Goal: Task Accomplishment & Management: Use online tool/utility

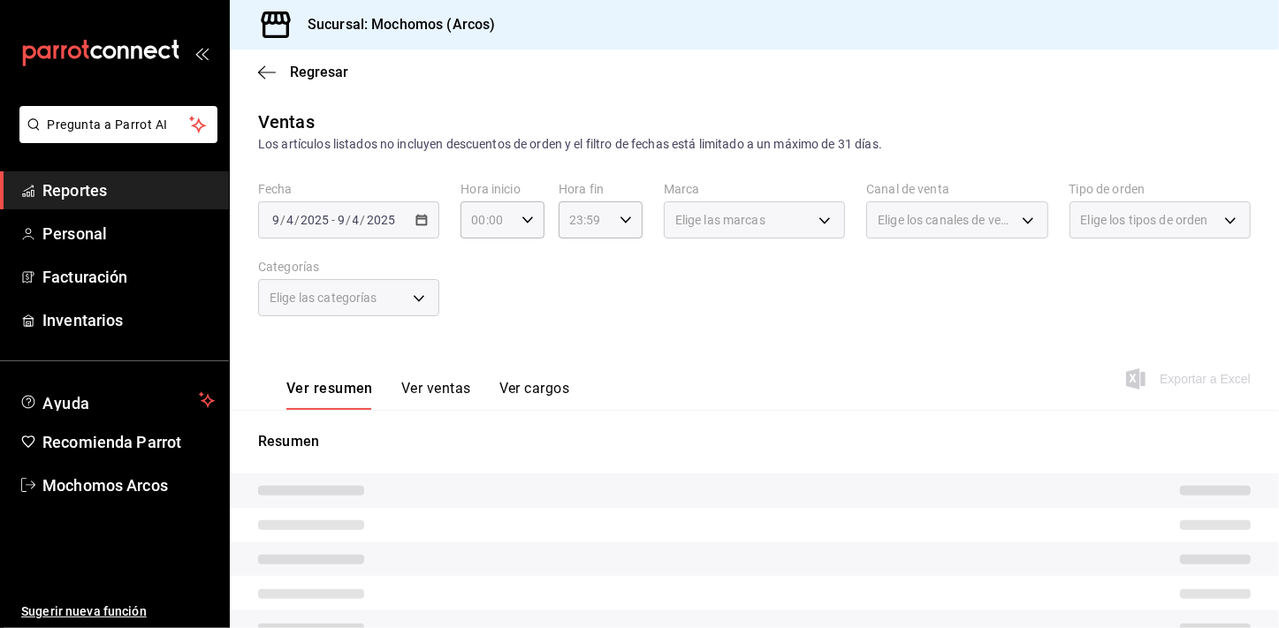
drag, startPoint x: 88, startPoint y: 171, endPoint x: 88, endPoint y: 182, distance: 10.6
click at [88, 171] on link "Reportes" at bounding box center [114, 190] width 229 height 38
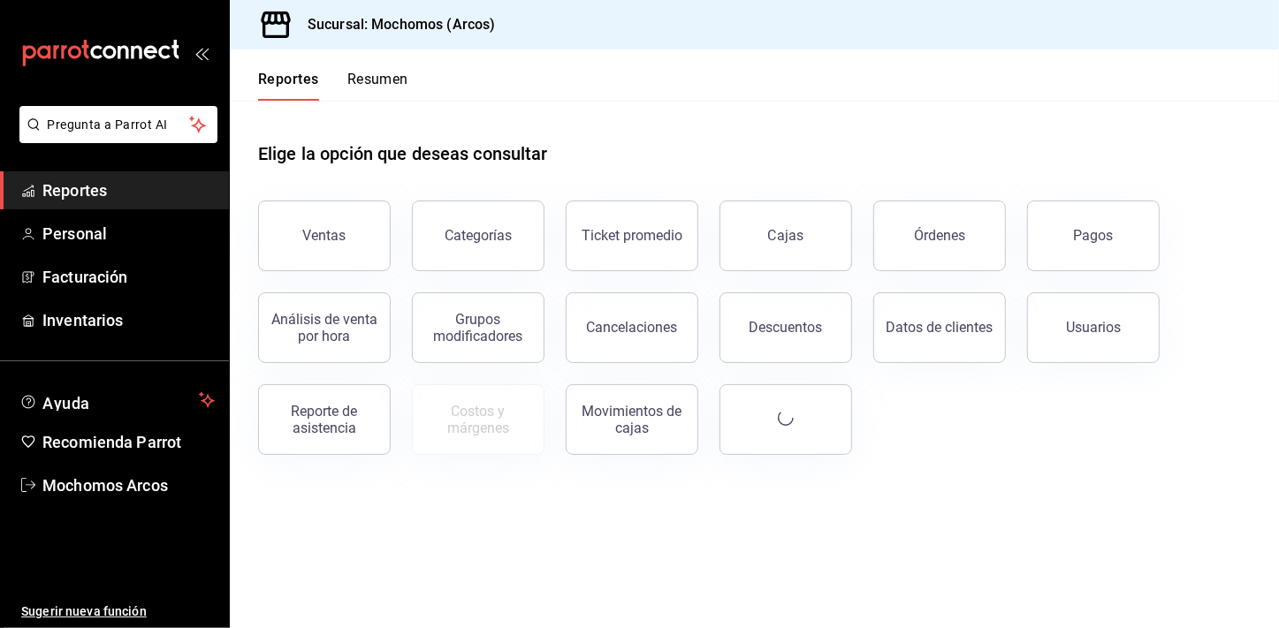
click at [88, 182] on span "Reportes" at bounding box center [128, 191] width 172 height 24
click at [321, 220] on button "Ventas" at bounding box center [324, 236] width 133 height 71
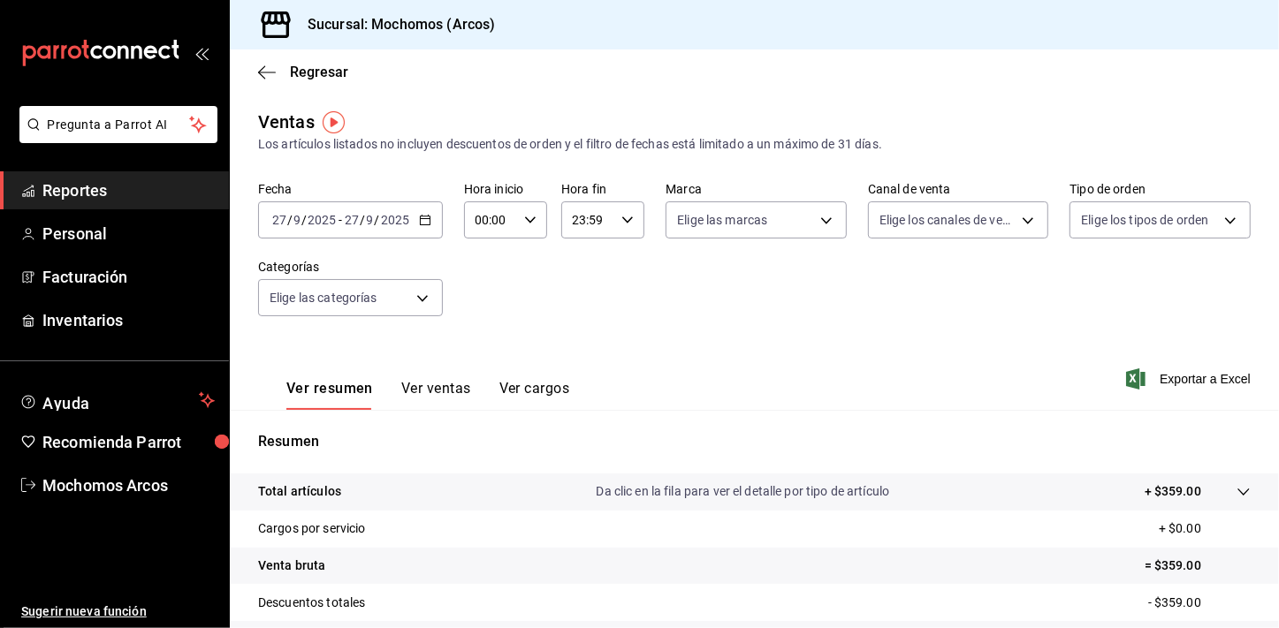
click at [426, 223] on icon "button" at bounding box center [425, 220] width 12 height 12
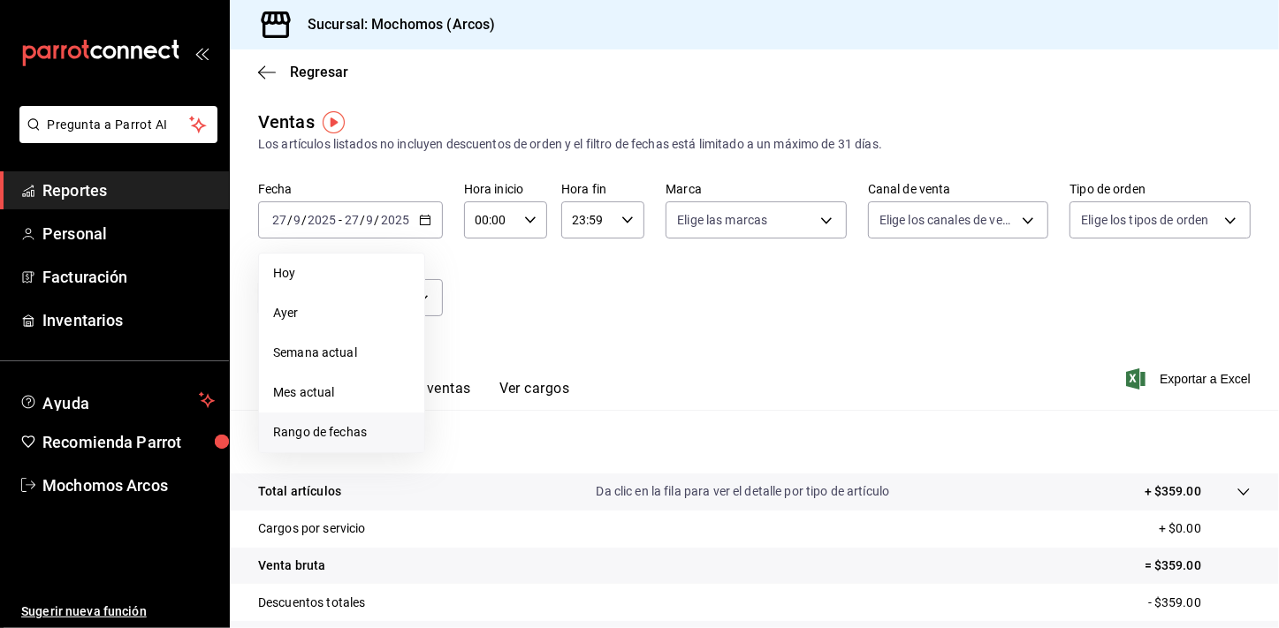
click at [339, 436] on span "Rango de fechas" at bounding box center [341, 432] width 137 height 19
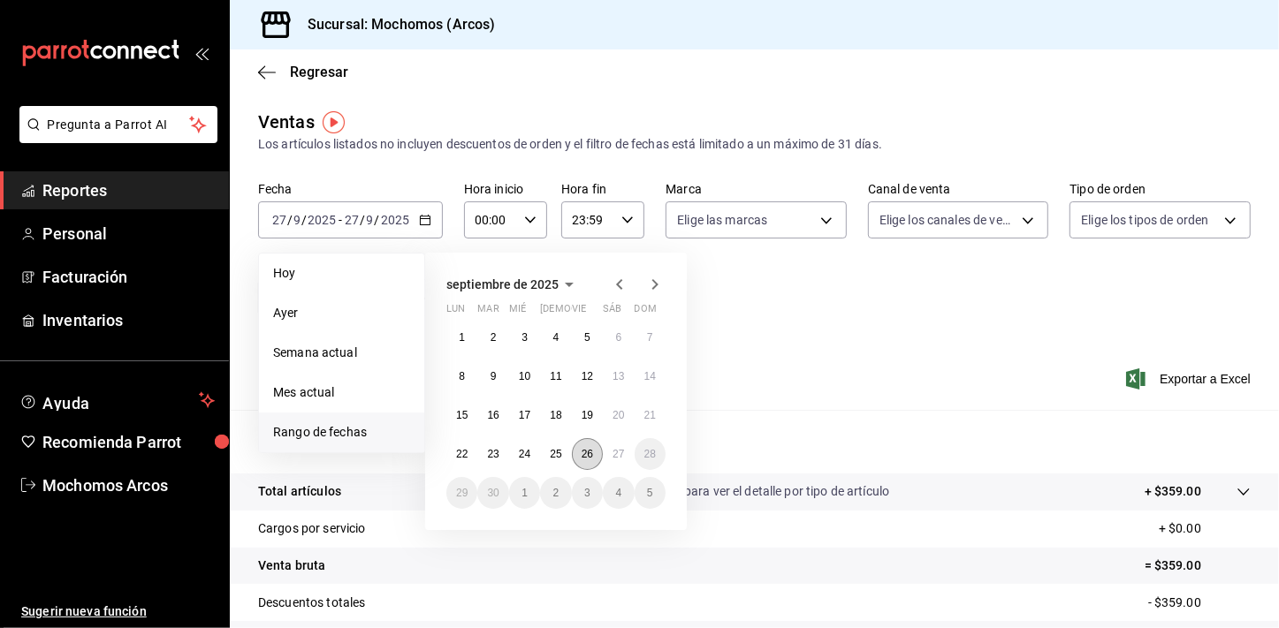
click at [582, 453] on abbr "26" at bounding box center [587, 454] width 11 height 12
click at [613, 456] on abbr "27" at bounding box center [618, 454] width 11 height 12
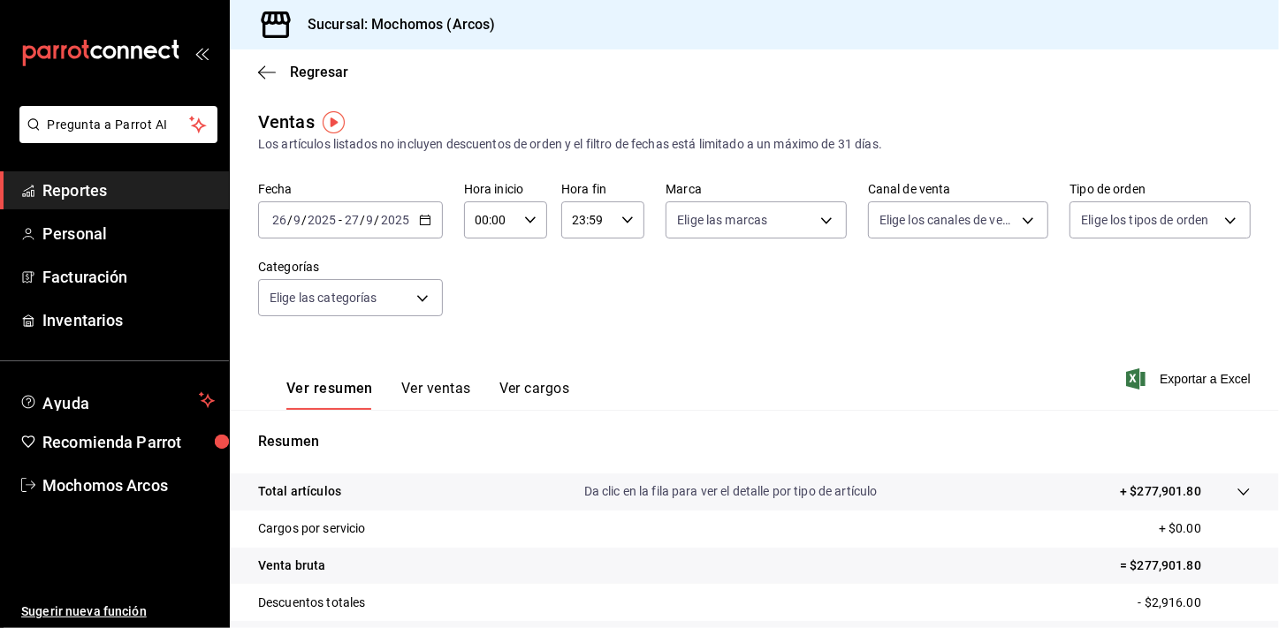
click at [524, 215] on icon "button" at bounding box center [530, 220] width 12 height 12
click at [488, 271] on span "00" at bounding box center [482, 265] width 13 height 14
click at [488, 270] on button "05" at bounding box center [483, 252] width 34 height 35
type input "05:00"
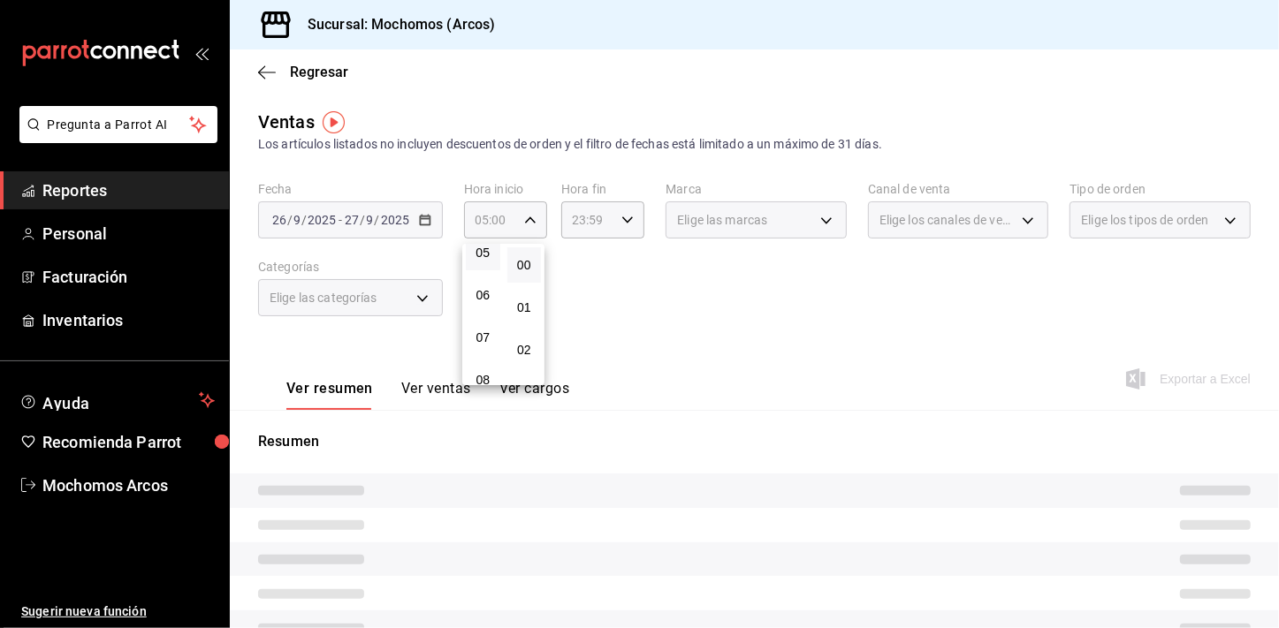
click at [658, 346] on div at bounding box center [639, 314] width 1279 height 628
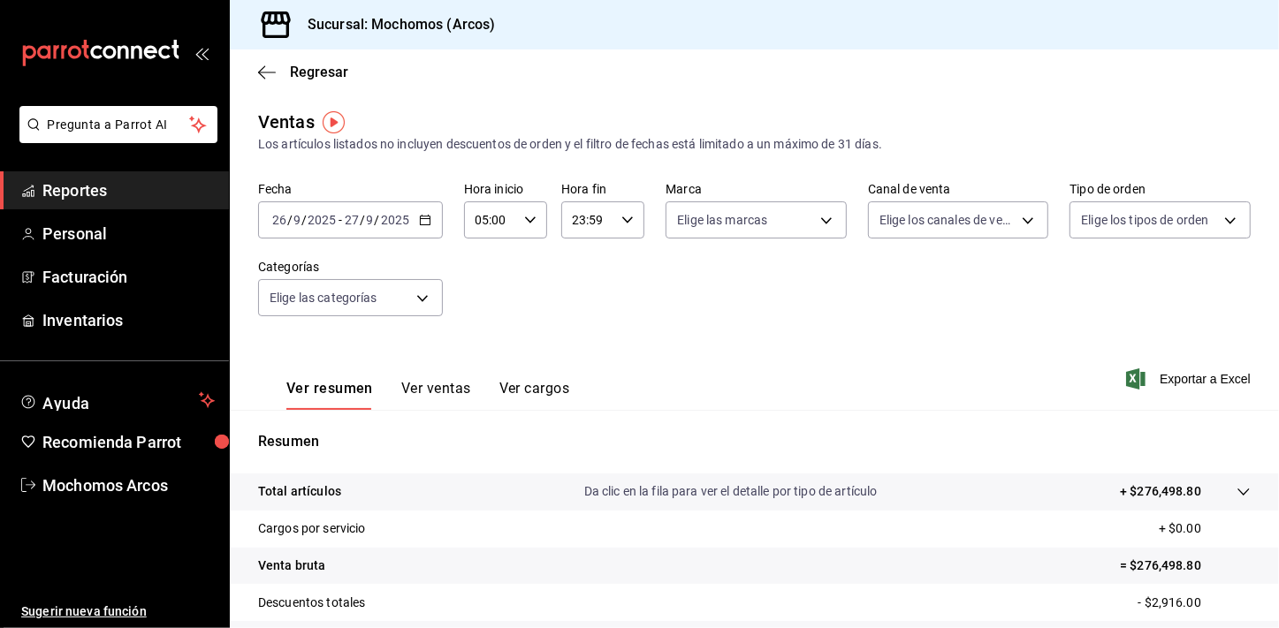
click at [621, 220] on icon "button" at bounding box center [627, 220] width 12 height 12
click at [572, 270] on button "21" at bounding box center [579, 279] width 34 height 35
type input "21:59"
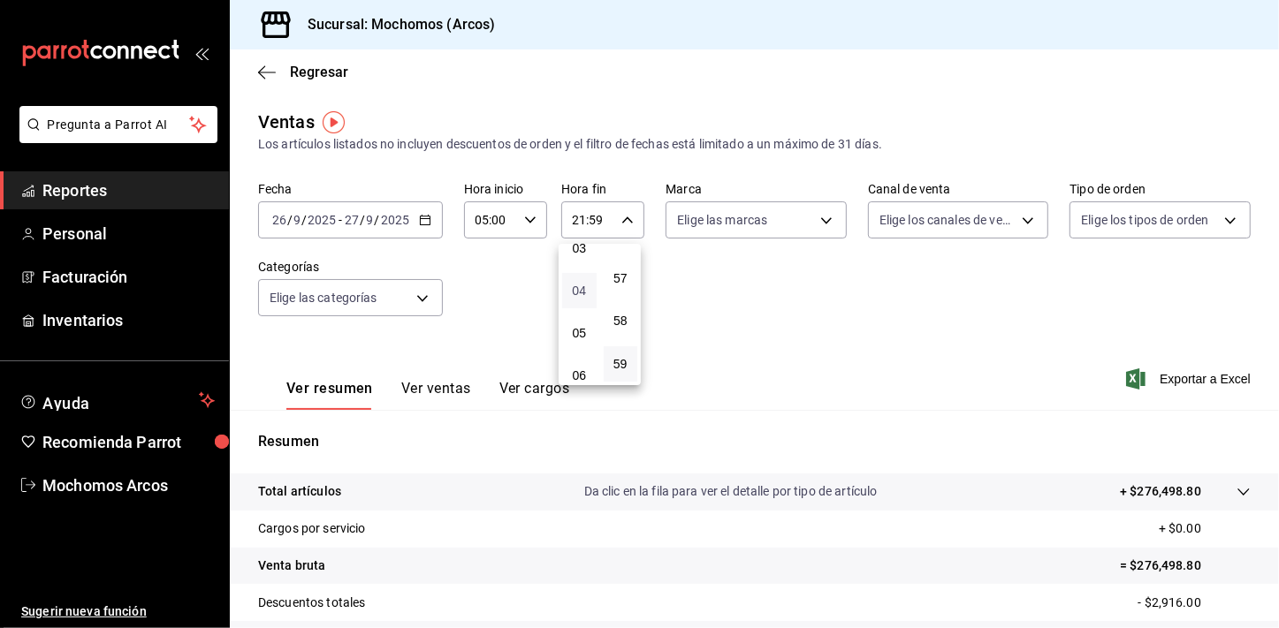
drag, startPoint x: 604, startPoint y: 321, endPoint x: 585, endPoint y: 294, distance: 32.4
click at [604, 320] on button "58" at bounding box center [621, 321] width 34 height 35
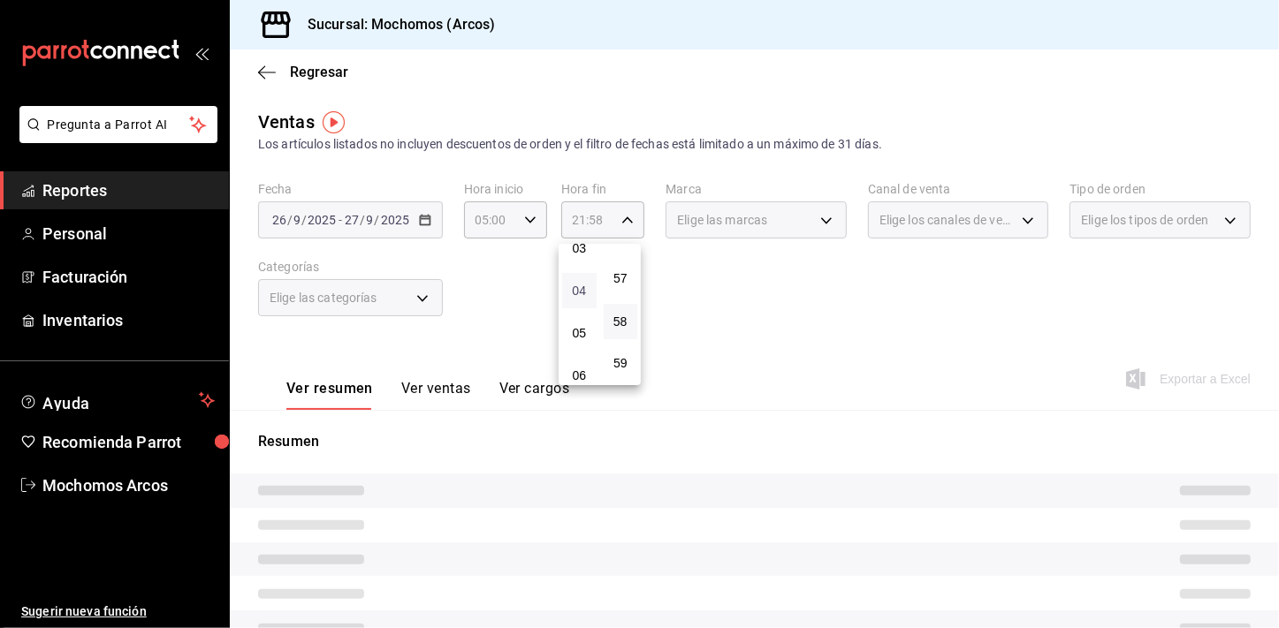
click at [584, 294] on span "04" at bounding box center [579, 291] width 13 height 14
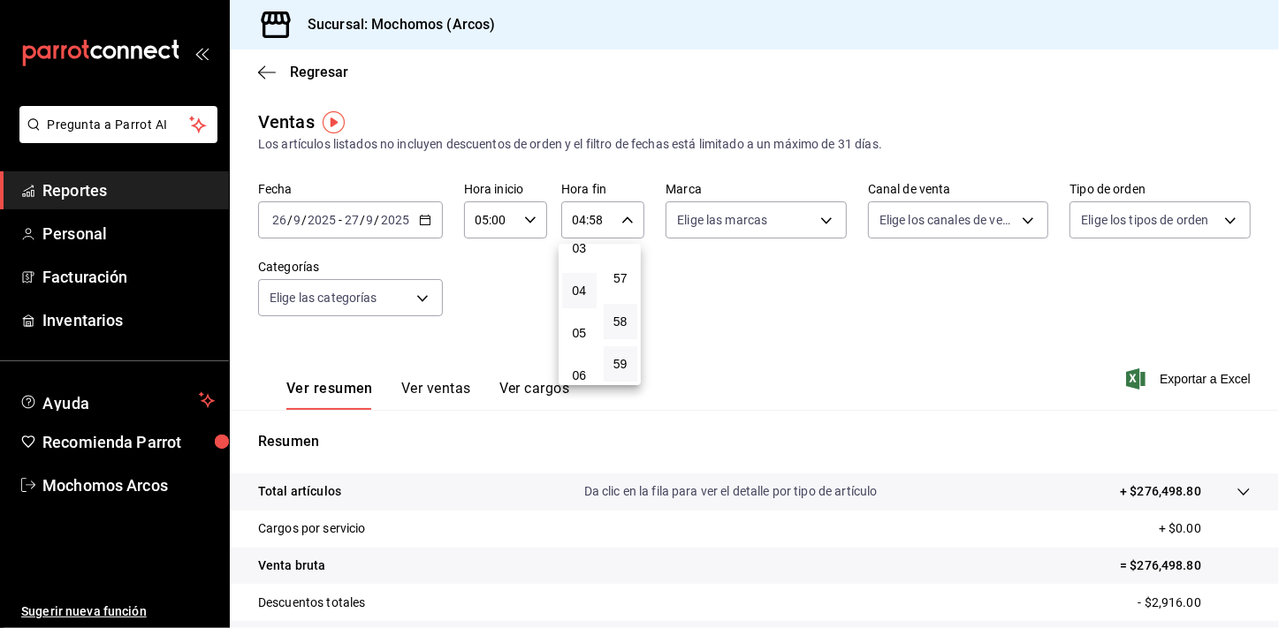
click at [628, 361] on button "59" at bounding box center [621, 364] width 34 height 35
type input "04:59"
click at [882, 332] on div at bounding box center [639, 314] width 1279 height 628
click at [164, 174] on link "Reportes" at bounding box center [114, 190] width 229 height 38
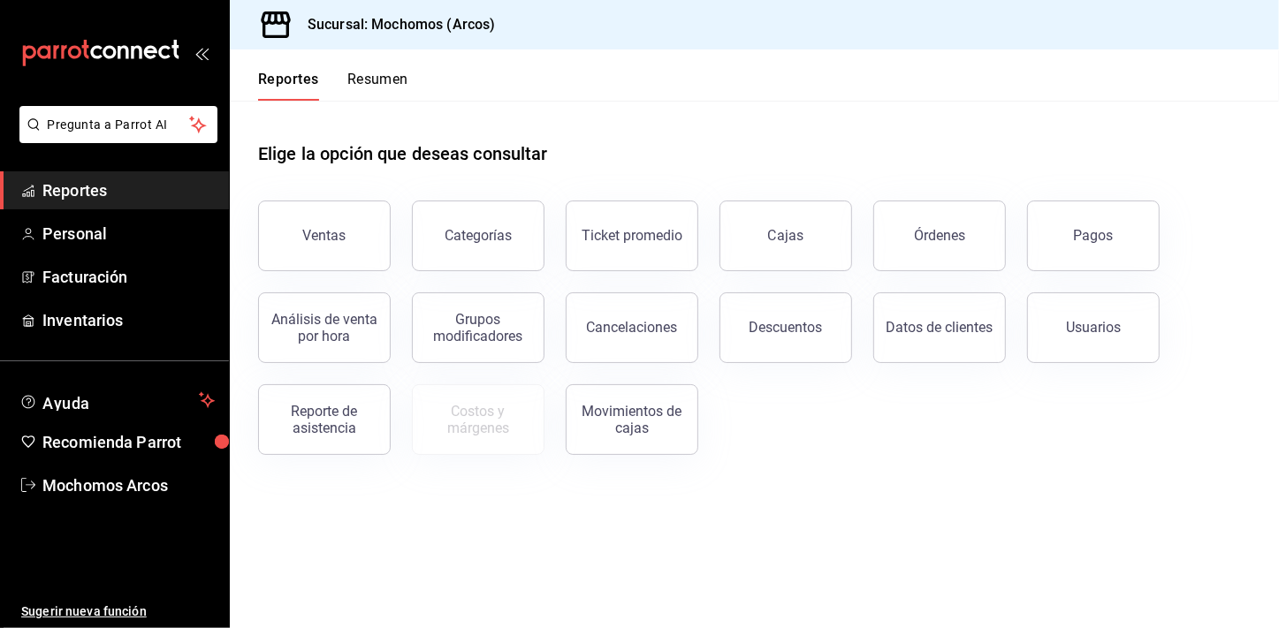
click at [89, 177] on link "Reportes" at bounding box center [114, 190] width 229 height 38
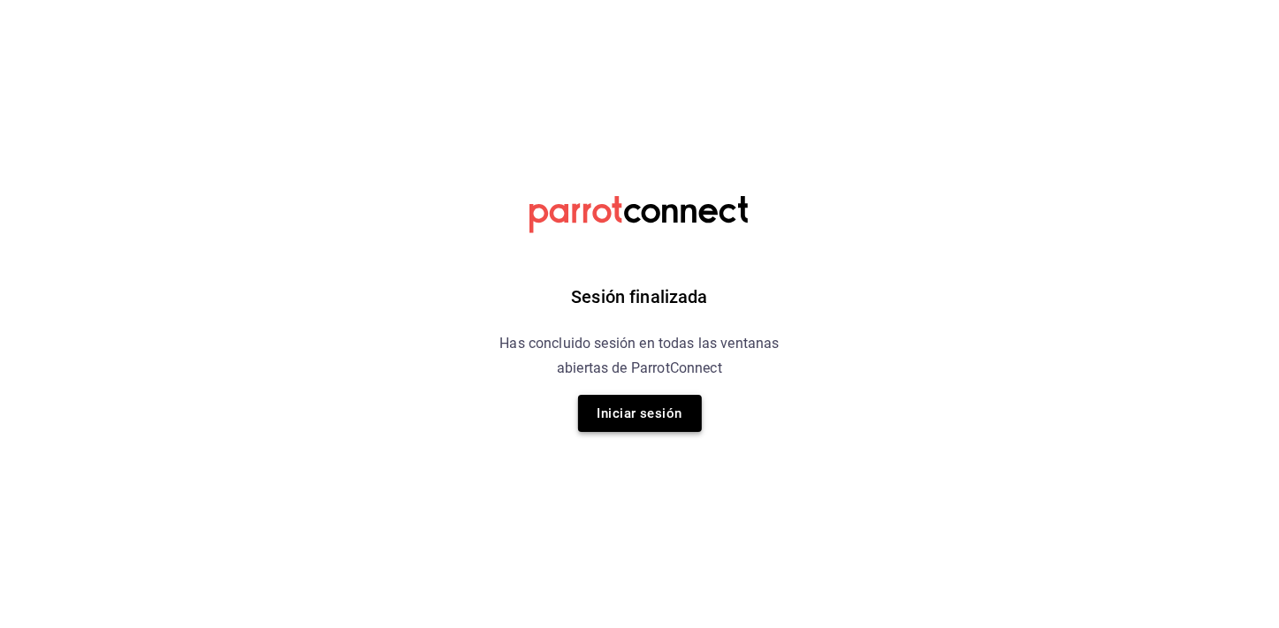
click at [606, 404] on button "Iniciar sesión" at bounding box center [640, 413] width 124 height 37
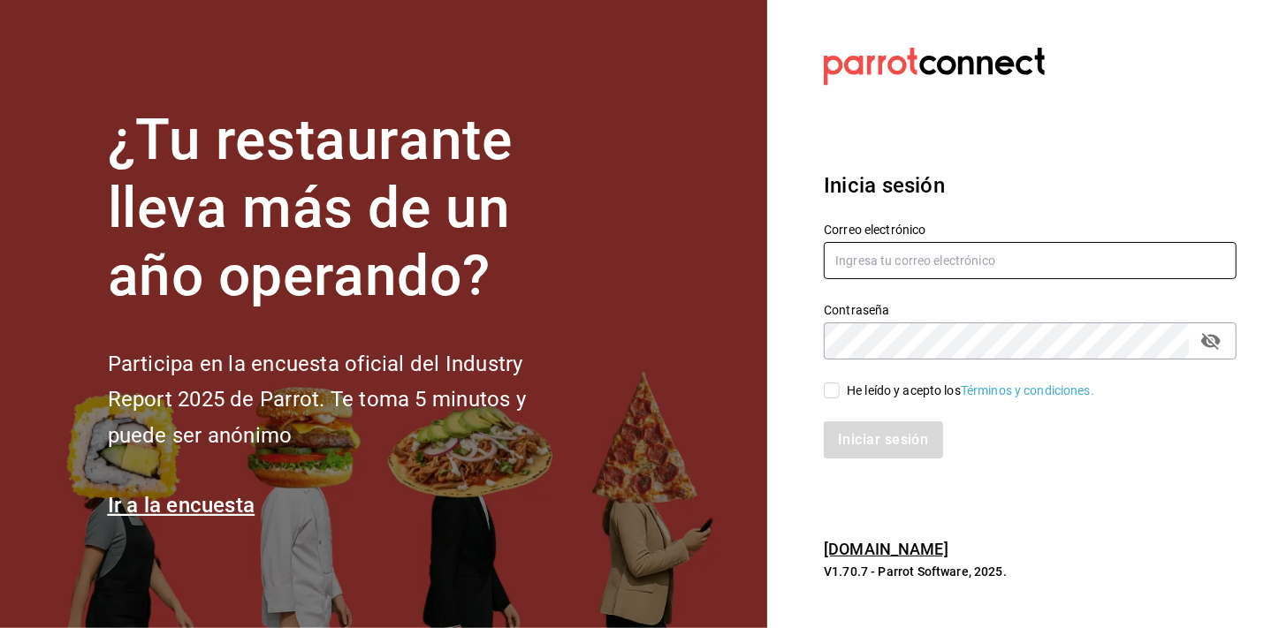
type input "[EMAIL_ADDRESS][DOMAIN_NAME]"
click at [834, 384] on input "He leído y acepto los Términos y condiciones." at bounding box center [832, 391] width 16 height 16
checkbox input "true"
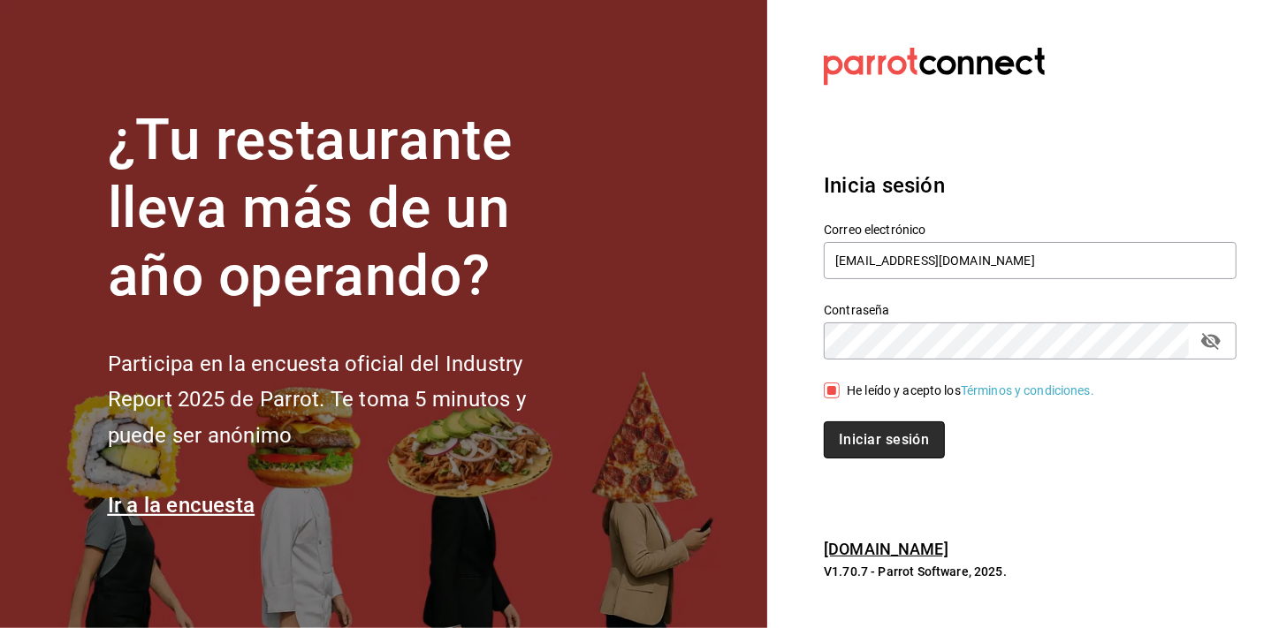
click at [842, 427] on button "Iniciar sesión" at bounding box center [884, 440] width 120 height 37
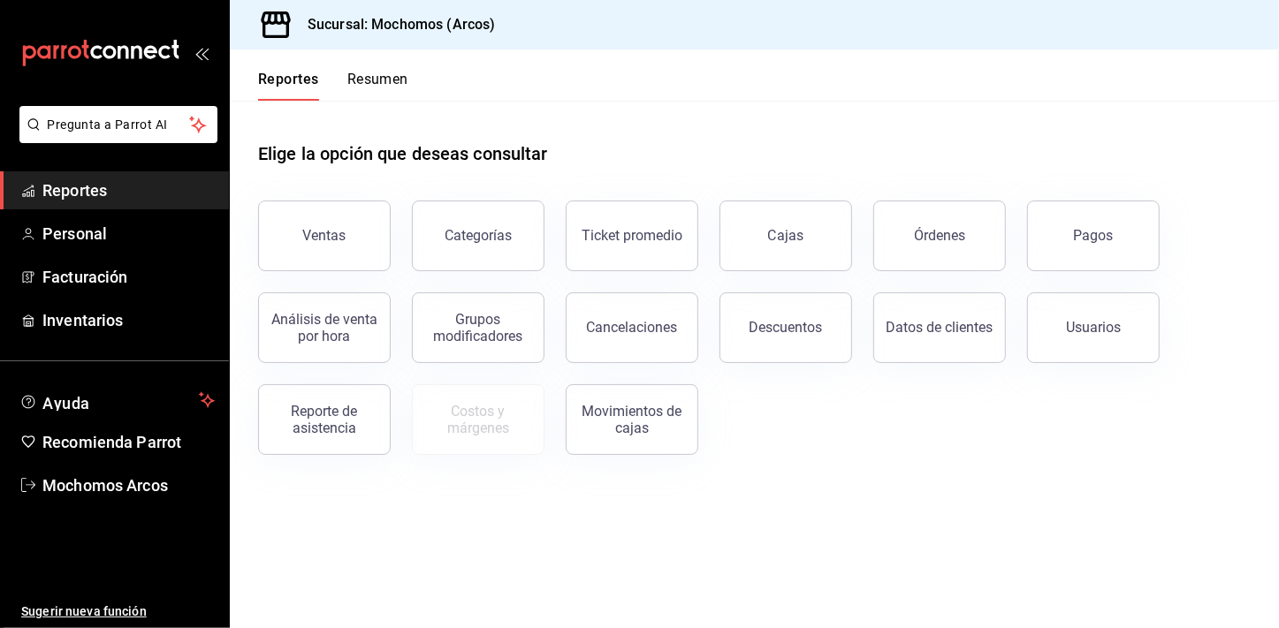
click at [135, 202] on span "Reportes" at bounding box center [128, 191] width 172 height 24
click at [126, 190] on span "Reportes" at bounding box center [128, 191] width 172 height 24
click at [164, 182] on span "Reportes" at bounding box center [128, 191] width 172 height 24
click at [163, 182] on span "Reportes" at bounding box center [128, 191] width 172 height 24
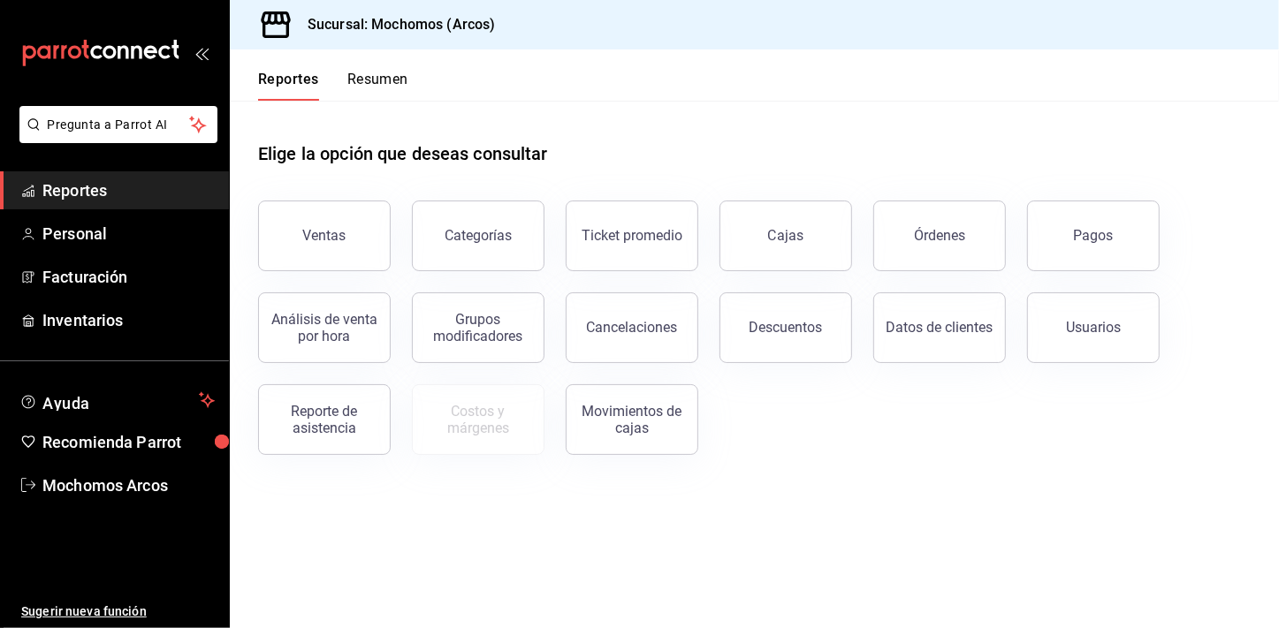
click at [163, 182] on span "Reportes" at bounding box center [128, 191] width 172 height 24
click at [62, 196] on span "Reportes" at bounding box center [128, 191] width 172 height 24
click at [763, 322] on button "Descuentos" at bounding box center [786, 328] width 133 height 71
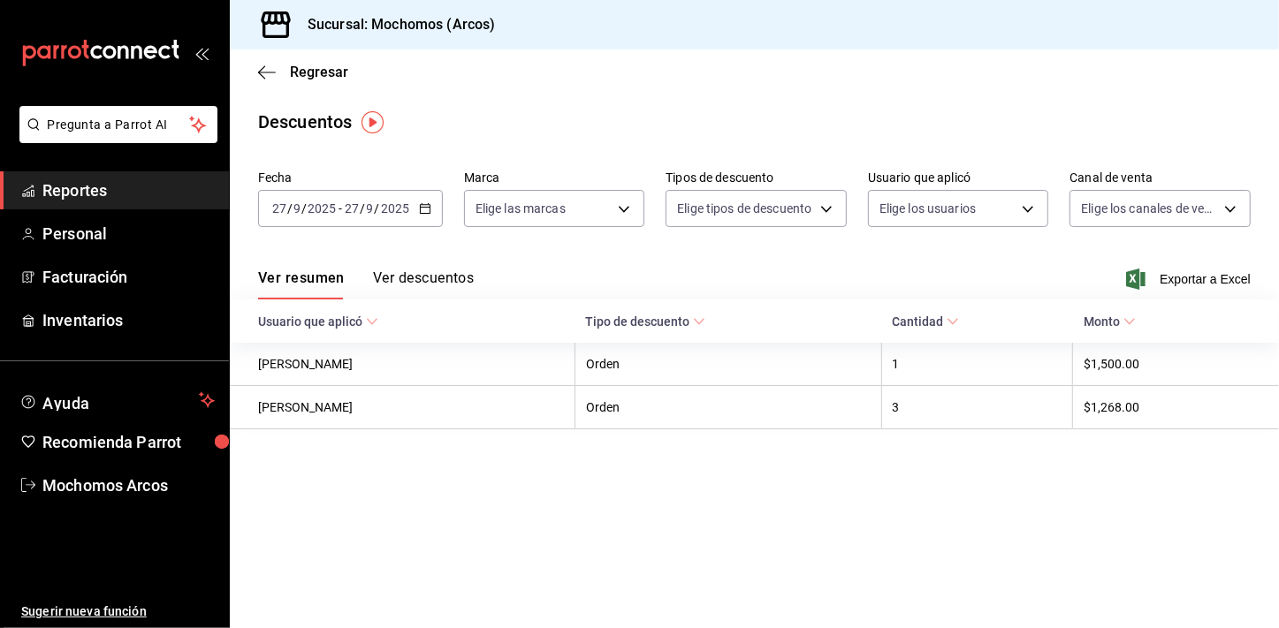
click at [423, 209] on icon "button" at bounding box center [425, 208] width 12 height 12
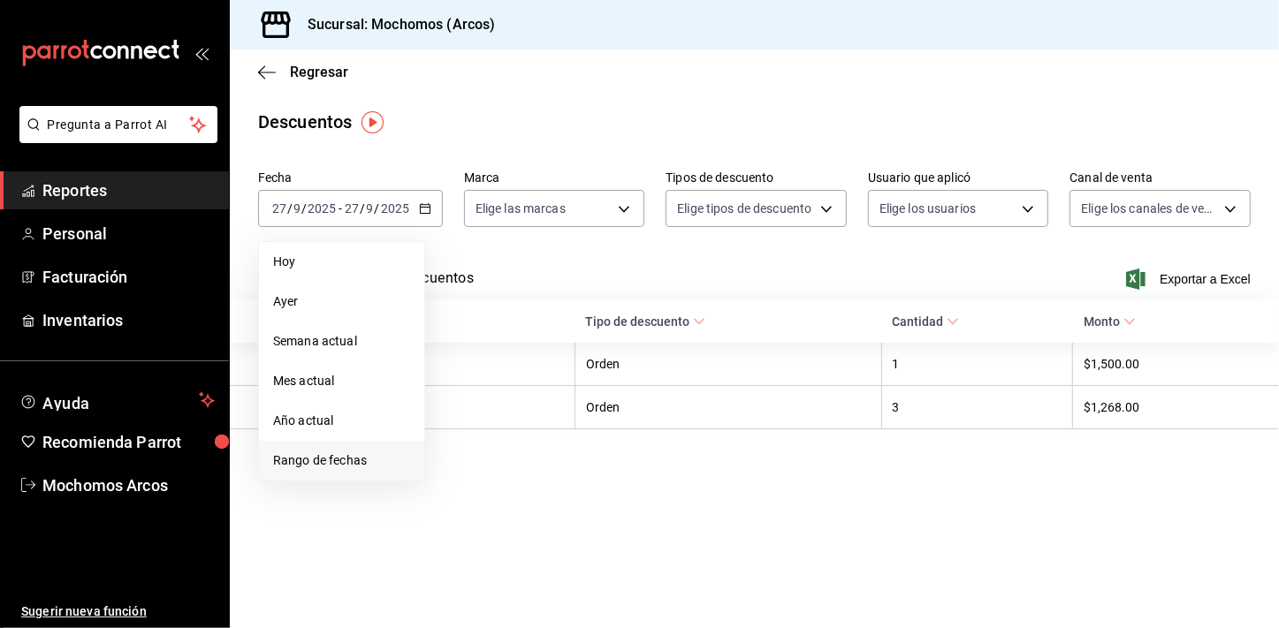
click at [354, 473] on li "Rango de fechas" at bounding box center [341, 461] width 165 height 40
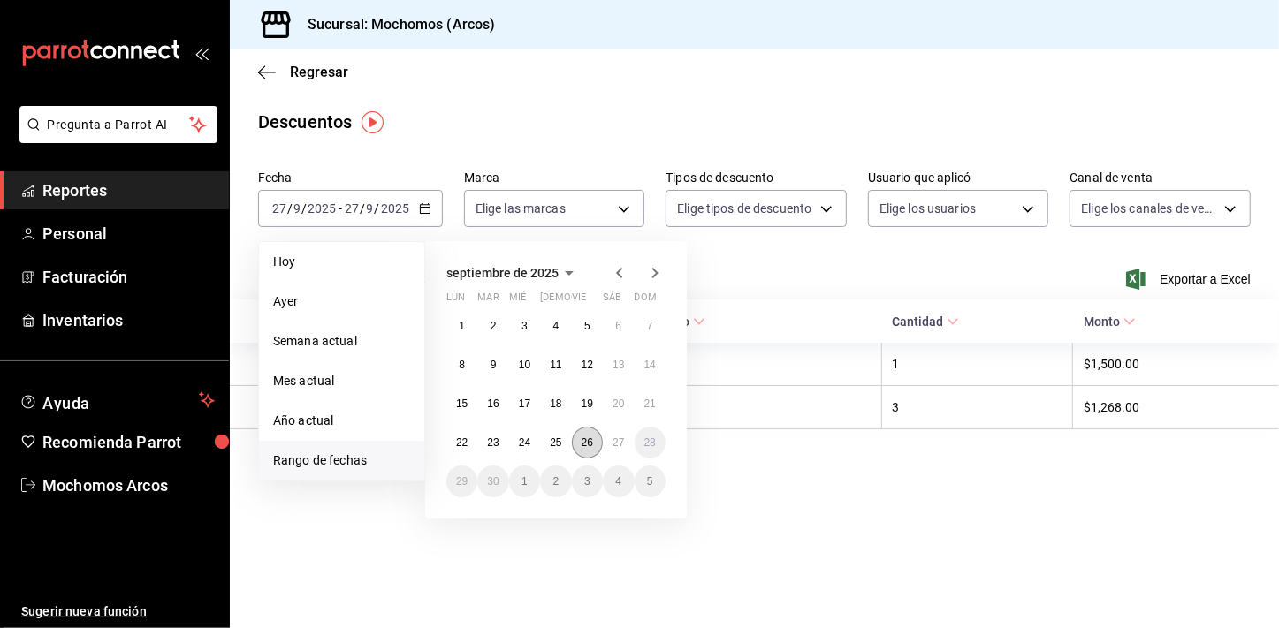
click at [581, 435] on button "26" at bounding box center [587, 443] width 31 height 32
click at [613, 437] on abbr "27" at bounding box center [618, 443] width 11 height 12
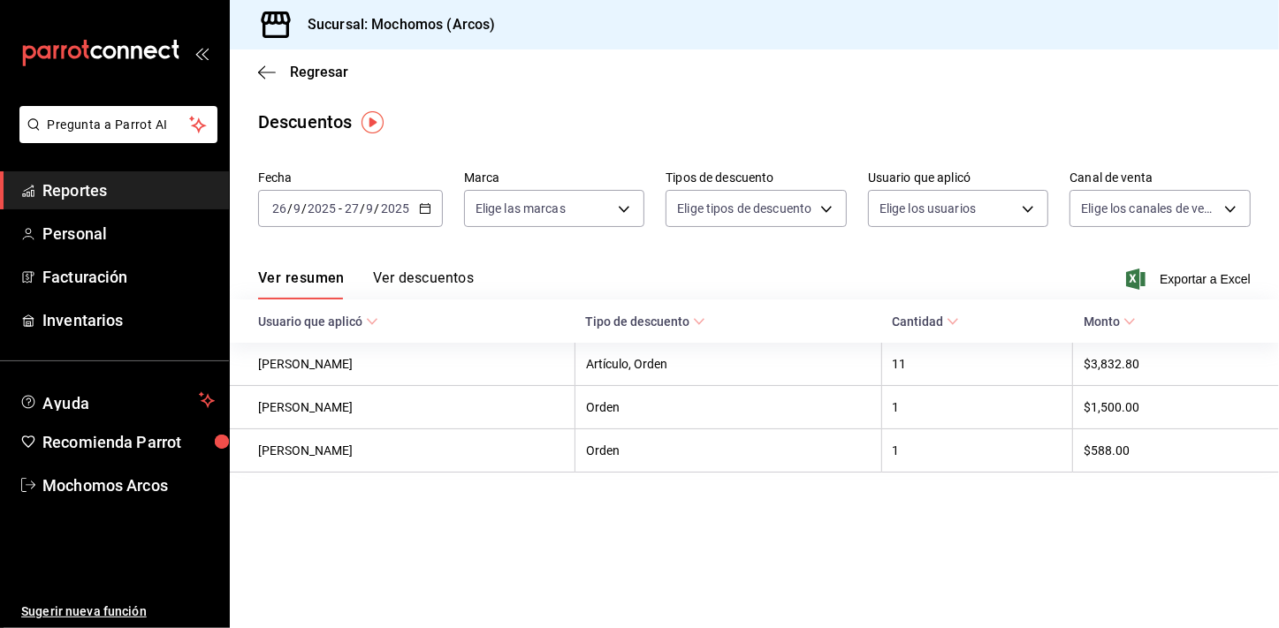
click at [1204, 276] on span "Exportar a Excel" at bounding box center [1190, 279] width 121 height 21
click at [176, 201] on span "Reportes" at bounding box center [128, 191] width 172 height 24
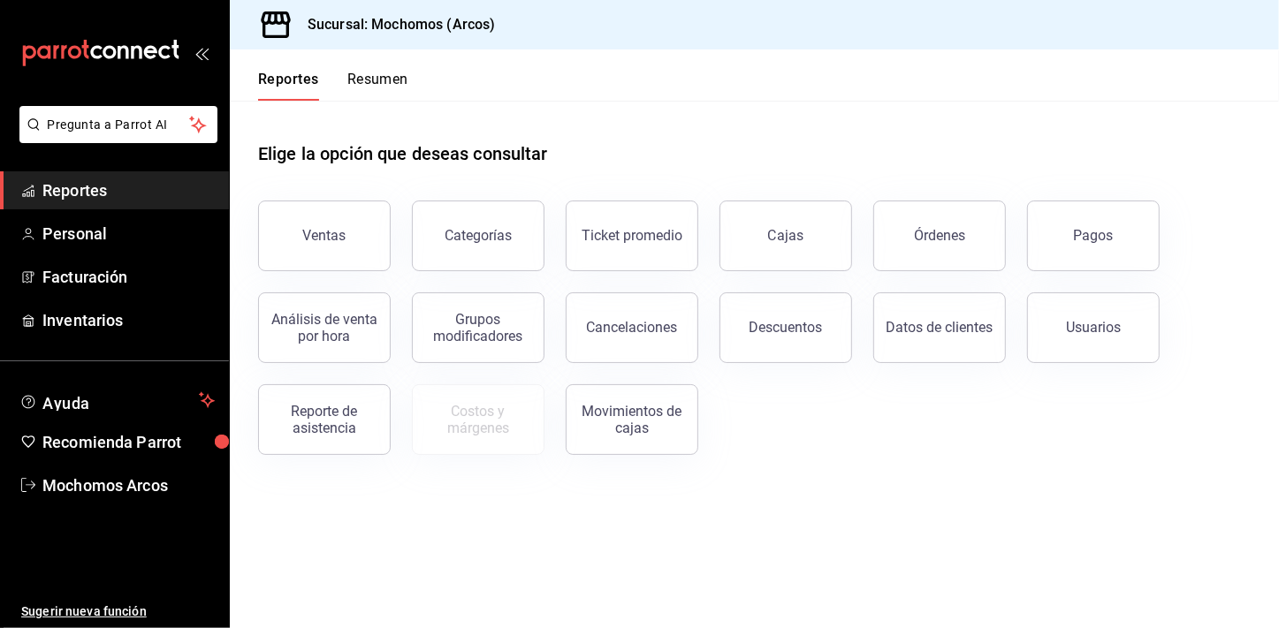
click at [357, 223] on button "Ventas" at bounding box center [324, 236] width 133 height 71
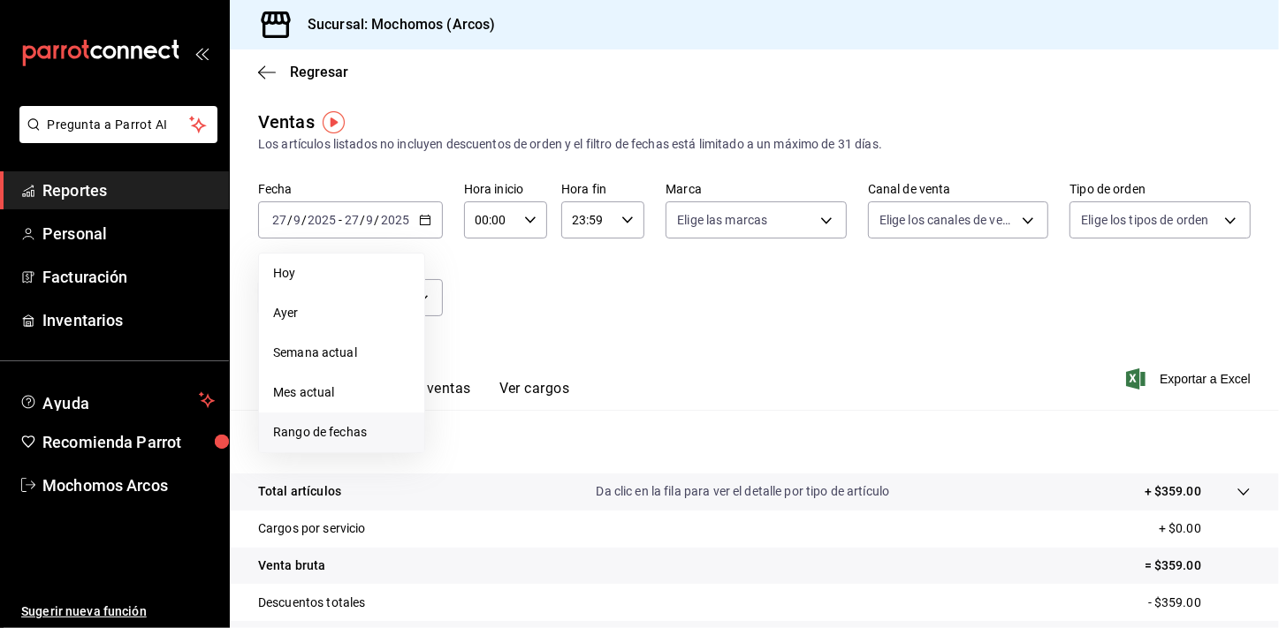
click at [367, 423] on span "Rango de fechas" at bounding box center [341, 432] width 137 height 19
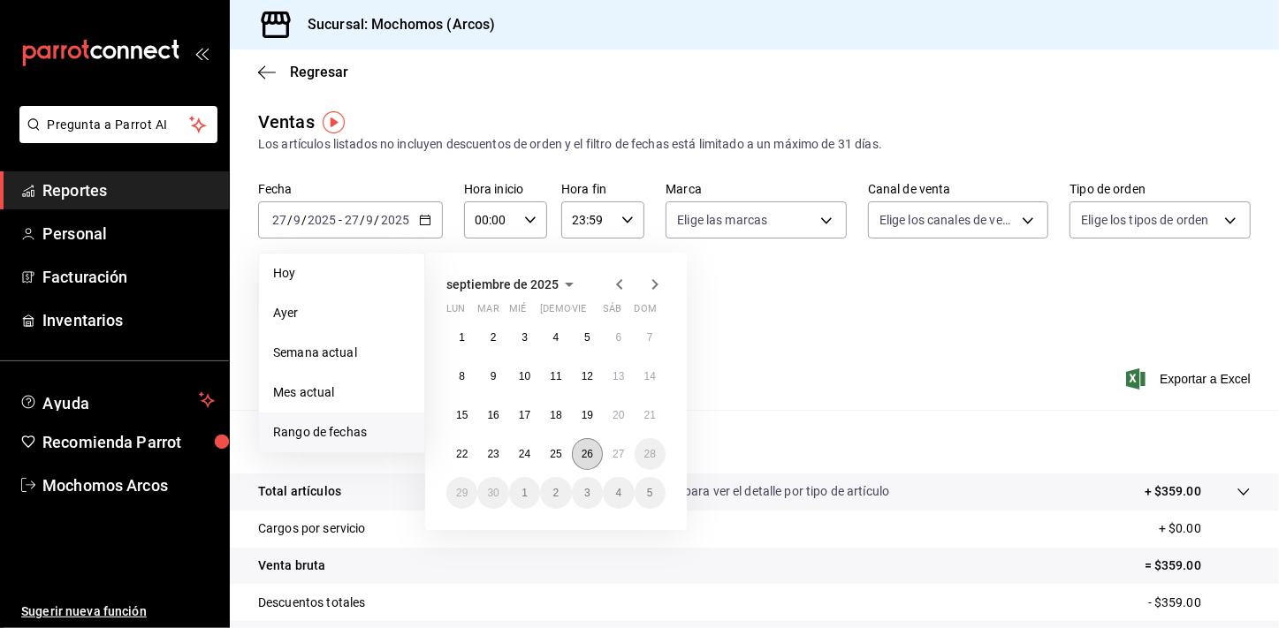
click at [587, 452] on abbr "26" at bounding box center [587, 454] width 11 height 12
click at [624, 458] on abbr "27" at bounding box center [618, 454] width 11 height 12
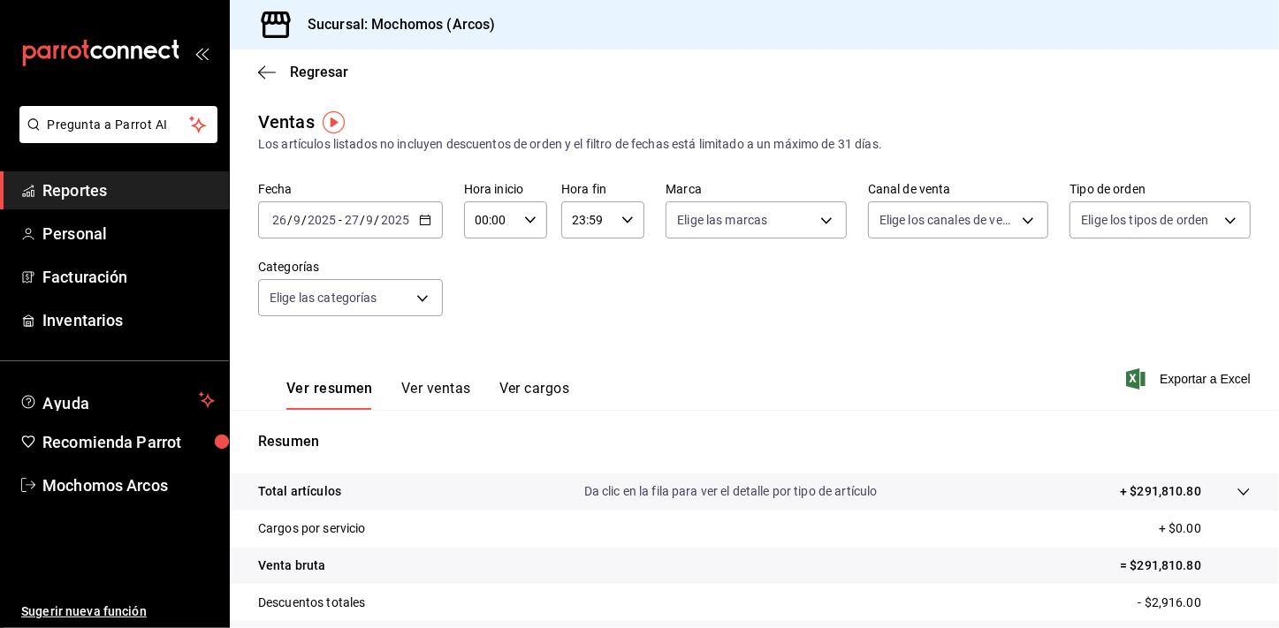
click at [529, 220] on \(Stroke\) "button" at bounding box center [530, 220] width 11 height 6
click at [483, 300] on button "01" at bounding box center [483, 307] width 34 height 35
click at [483, 300] on button "05" at bounding box center [483, 288] width 34 height 35
type input "05:00"
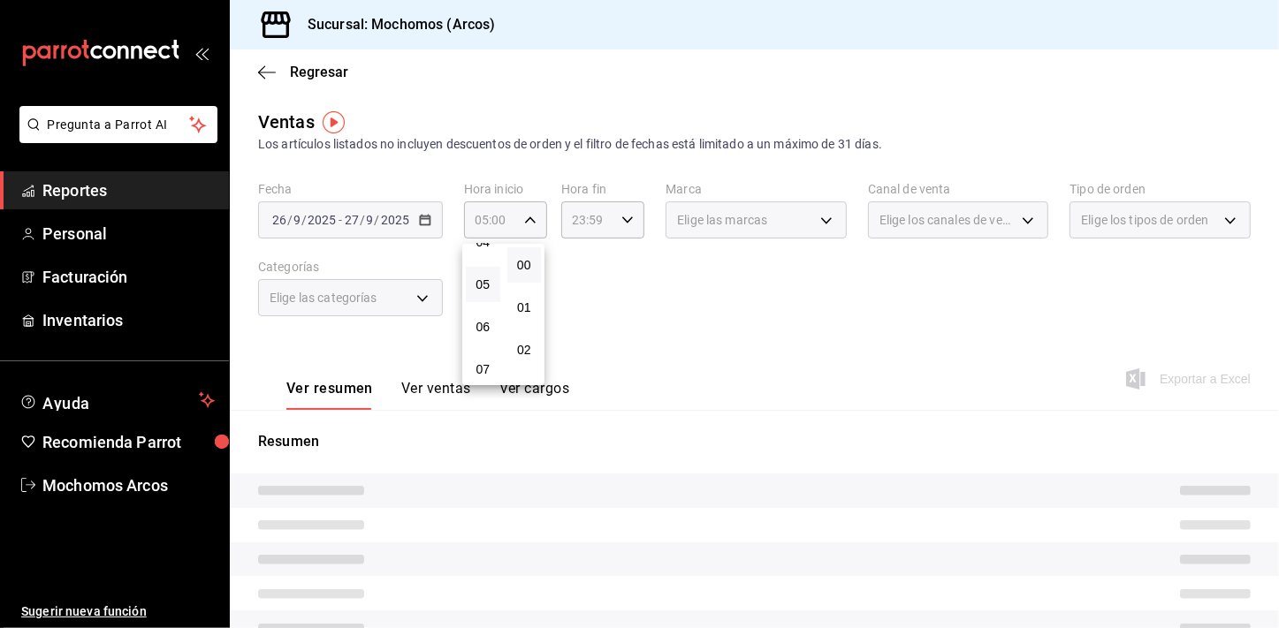
click at [586, 313] on div at bounding box center [639, 314] width 1279 height 628
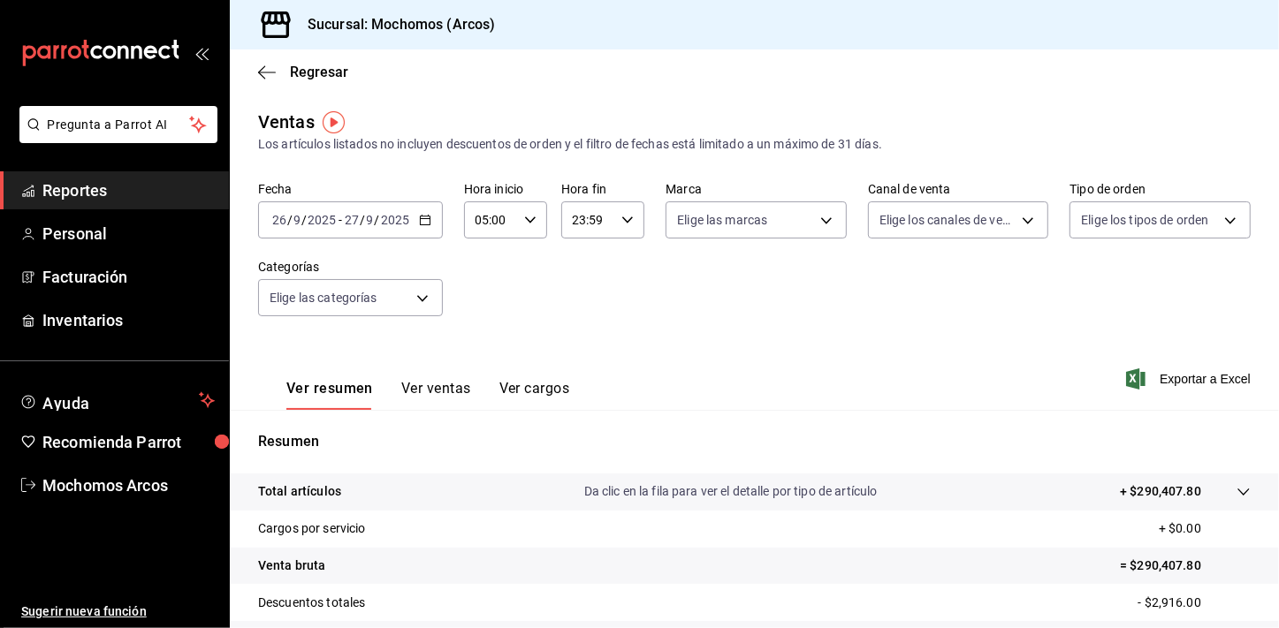
click at [621, 225] on icon "button" at bounding box center [627, 220] width 12 height 12
click at [575, 272] on span "21" at bounding box center [579, 279] width 13 height 14
type input "21:59"
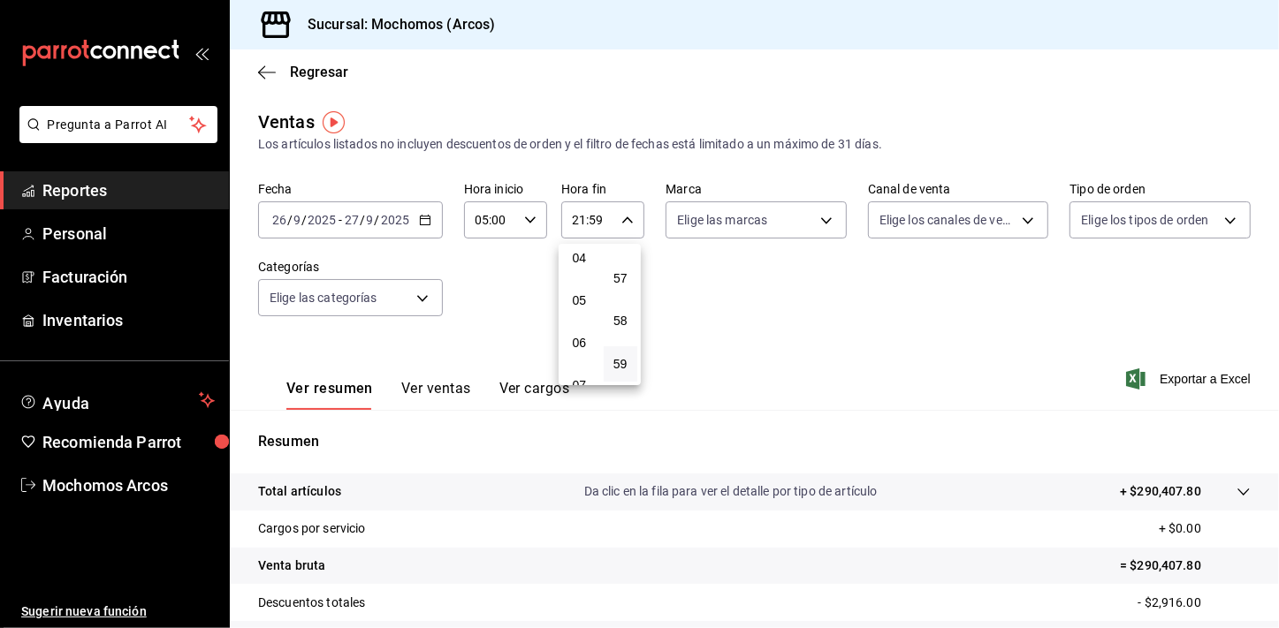
click at [575, 272] on button "04" at bounding box center [579, 257] width 34 height 35
type input "04:59"
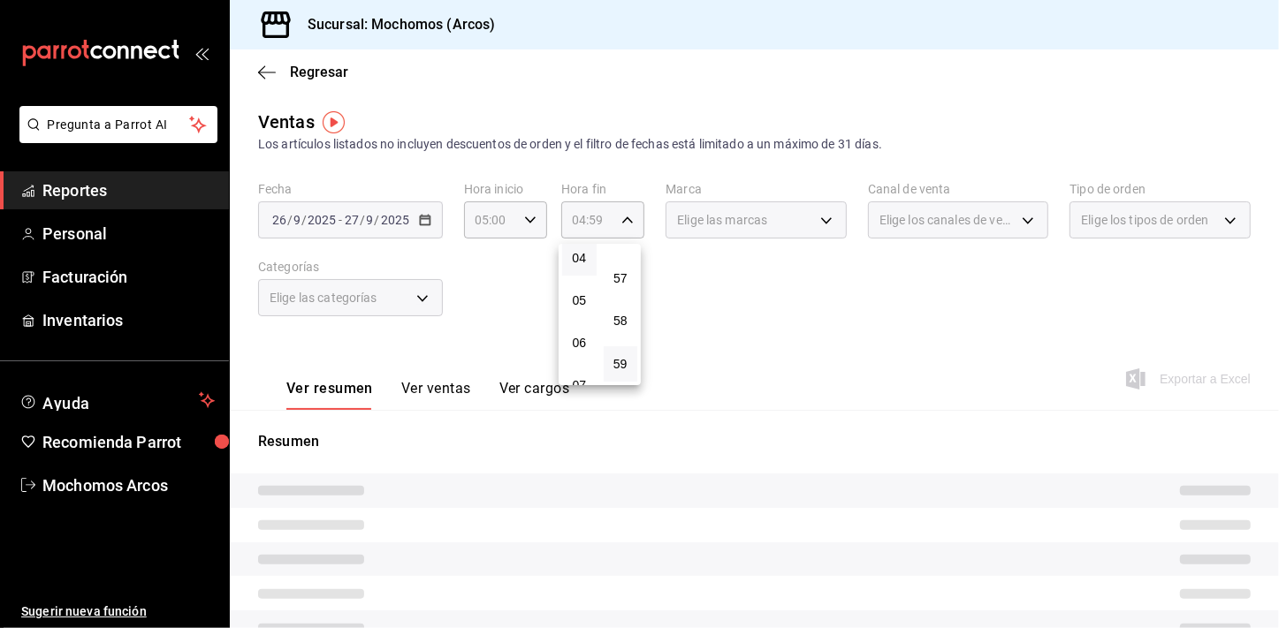
click at [842, 432] on div at bounding box center [639, 314] width 1279 height 628
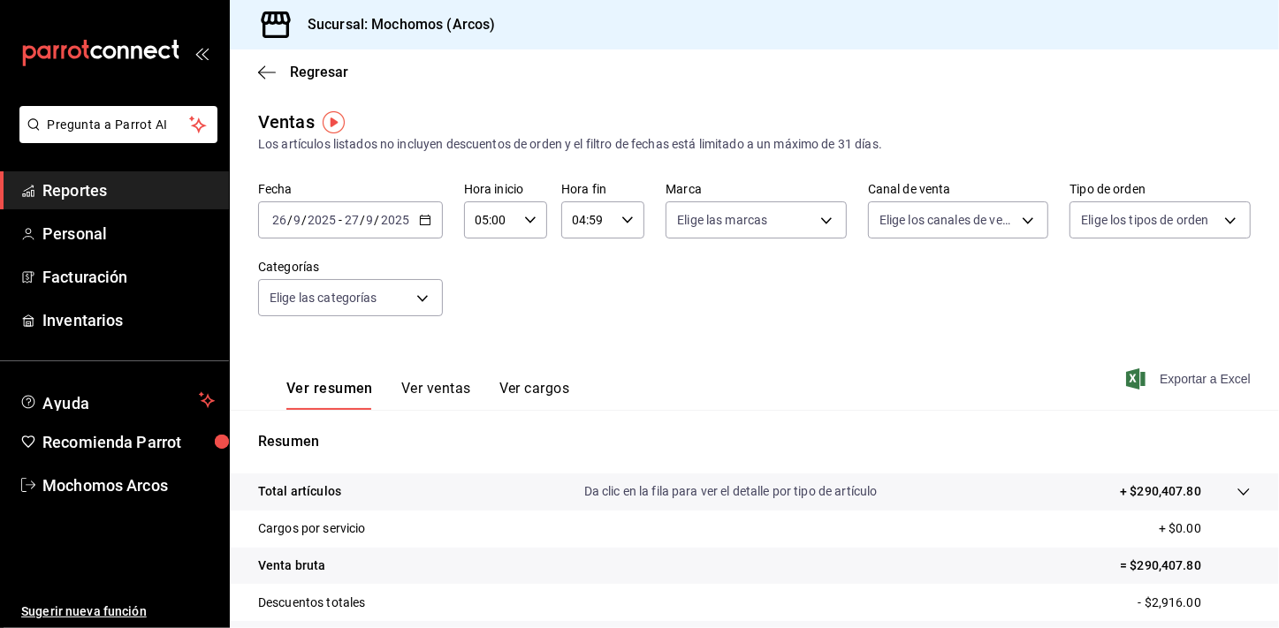
click at [1194, 385] on span "Exportar a Excel" at bounding box center [1190, 379] width 121 height 21
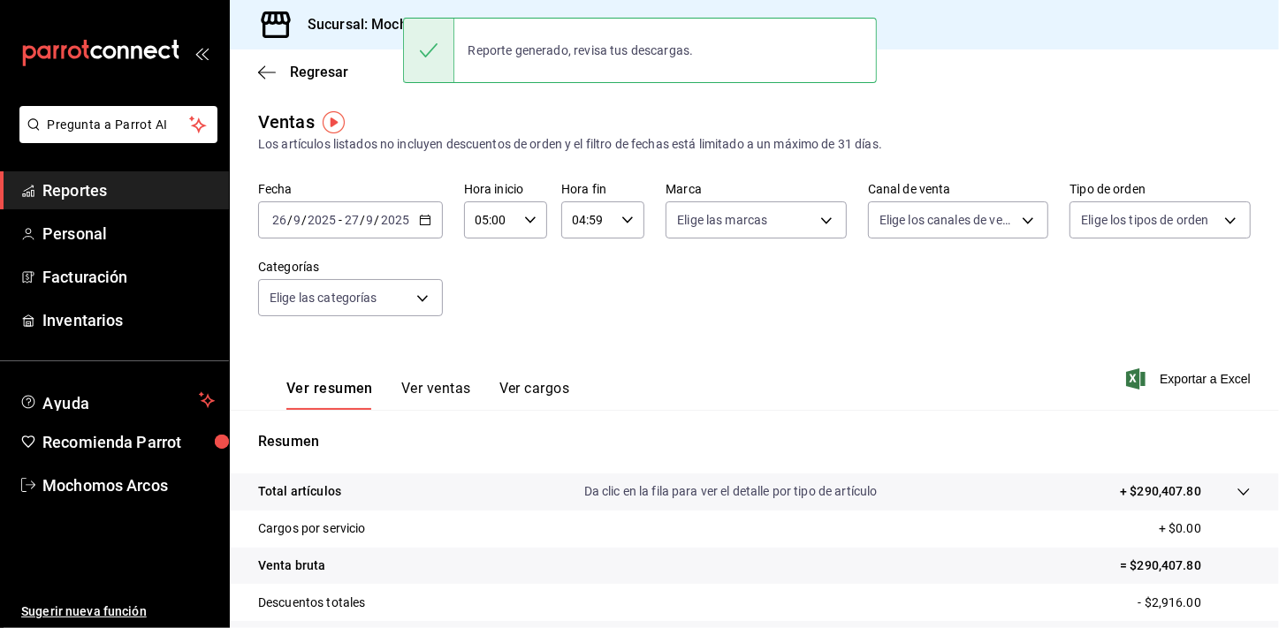
click at [138, 167] on li "Pregunta a Parrot AI" at bounding box center [114, 138] width 215 height 65
click at [137, 175] on link "Reportes" at bounding box center [114, 190] width 229 height 38
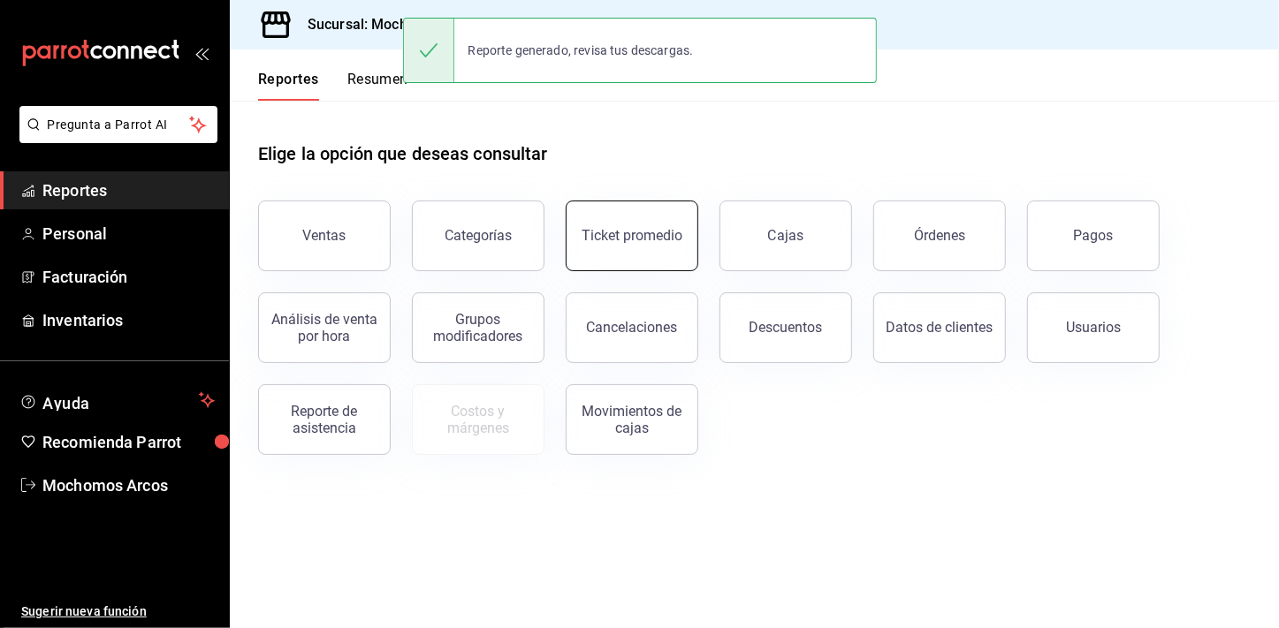
click at [598, 240] on div "Ticket promedio" at bounding box center [632, 235] width 101 height 17
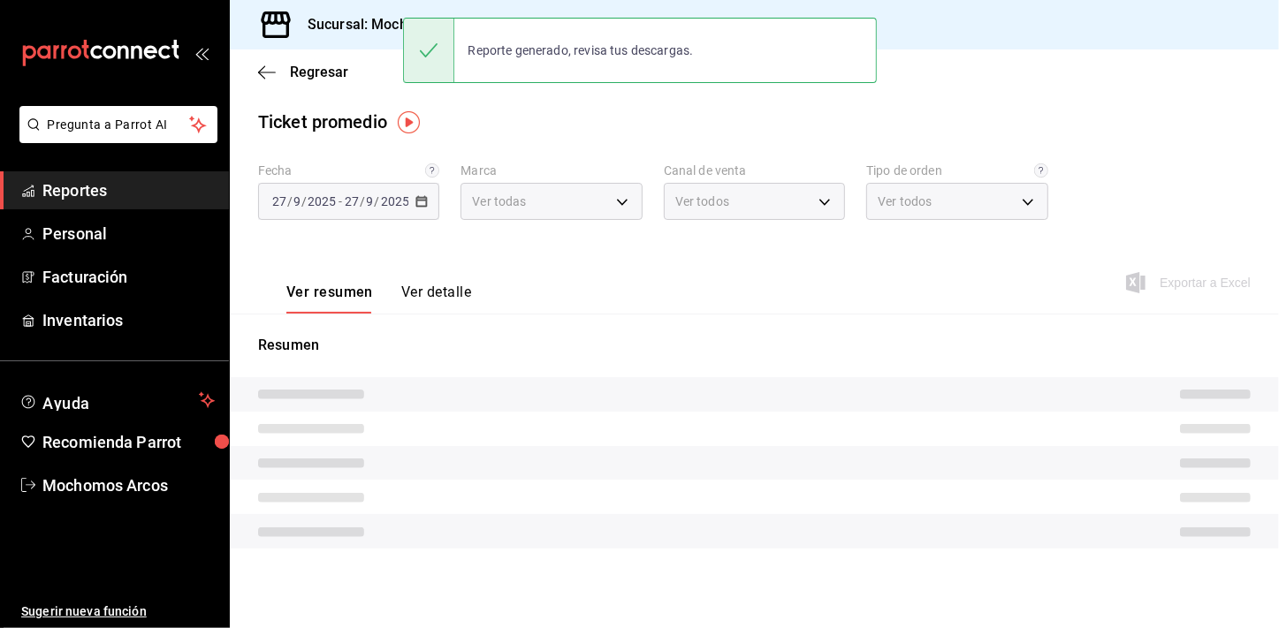
type input "dd36a3dd-8c35-4563-bc3a-0ae6137ce787"
type input "PARROT,UBER_EATS,RAPPI,DIDI_FOOD,ONLINE"
type input "c6b8ee8d-4955-4723-bae1-372b147e207b,27be71f3-ce18-4cfa-bd3b-e966efc6a73f,EXTER…"
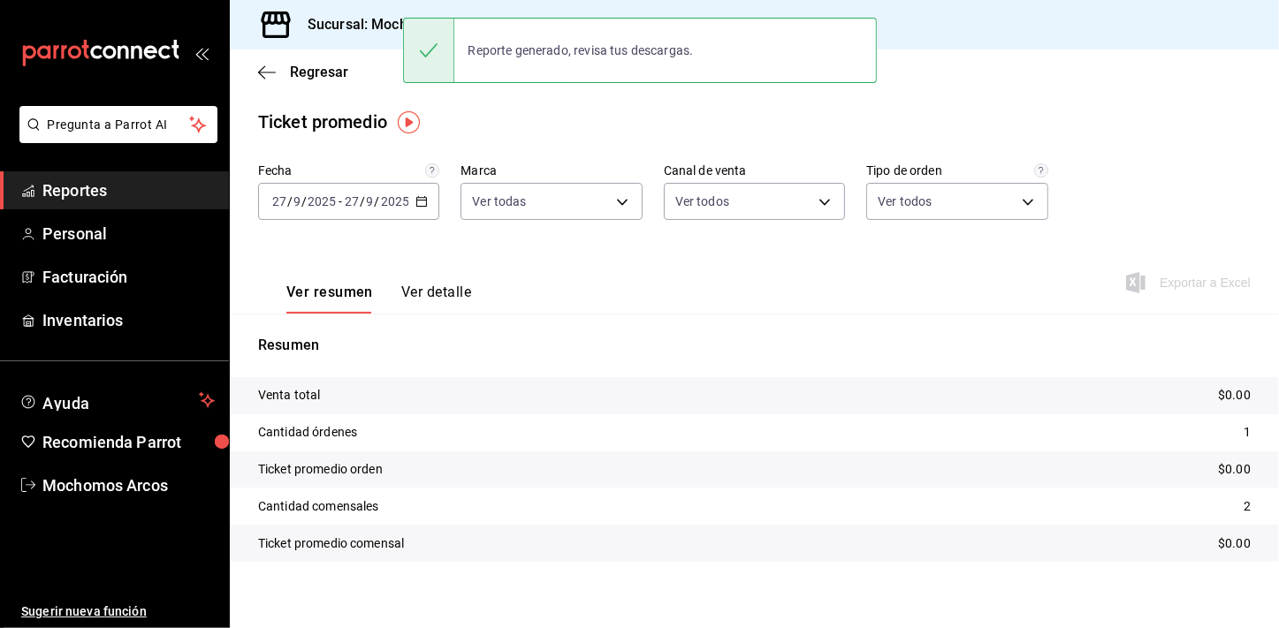
click at [431, 203] on div "2025-09-27 27 / 9 / 2025 - 2025-09-27 27 / 9 / 2025" at bounding box center [348, 201] width 181 height 37
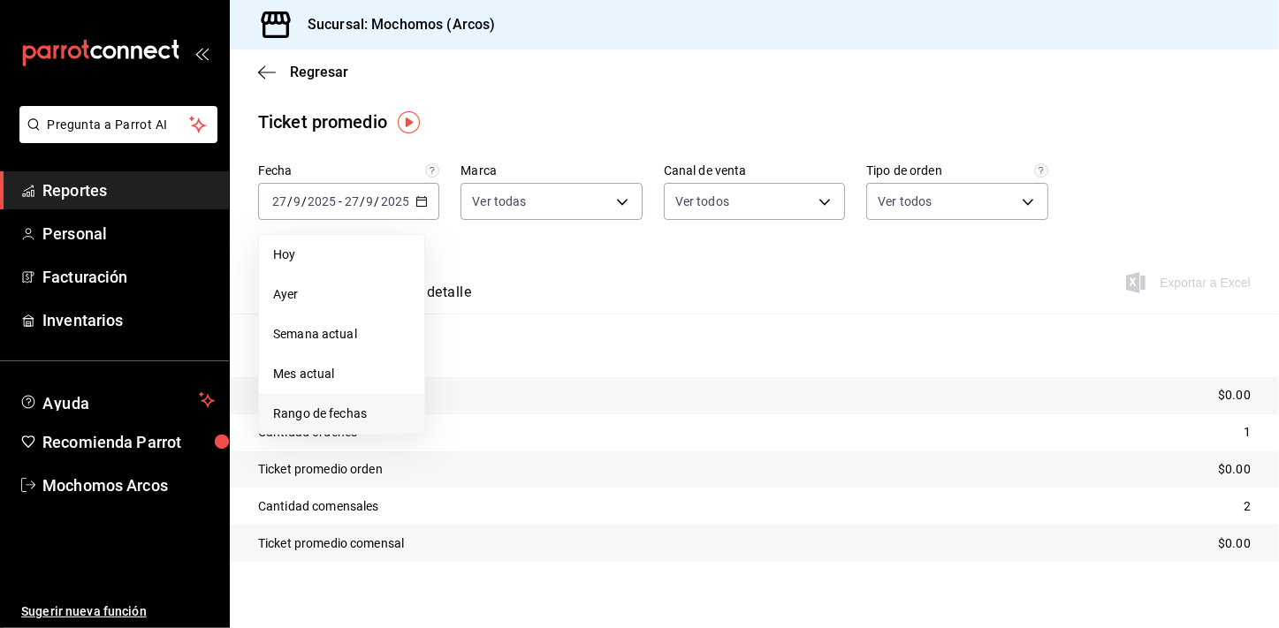
click at [381, 400] on li "Rango de fechas" at bounding box center [341, 414] width 165 height 40
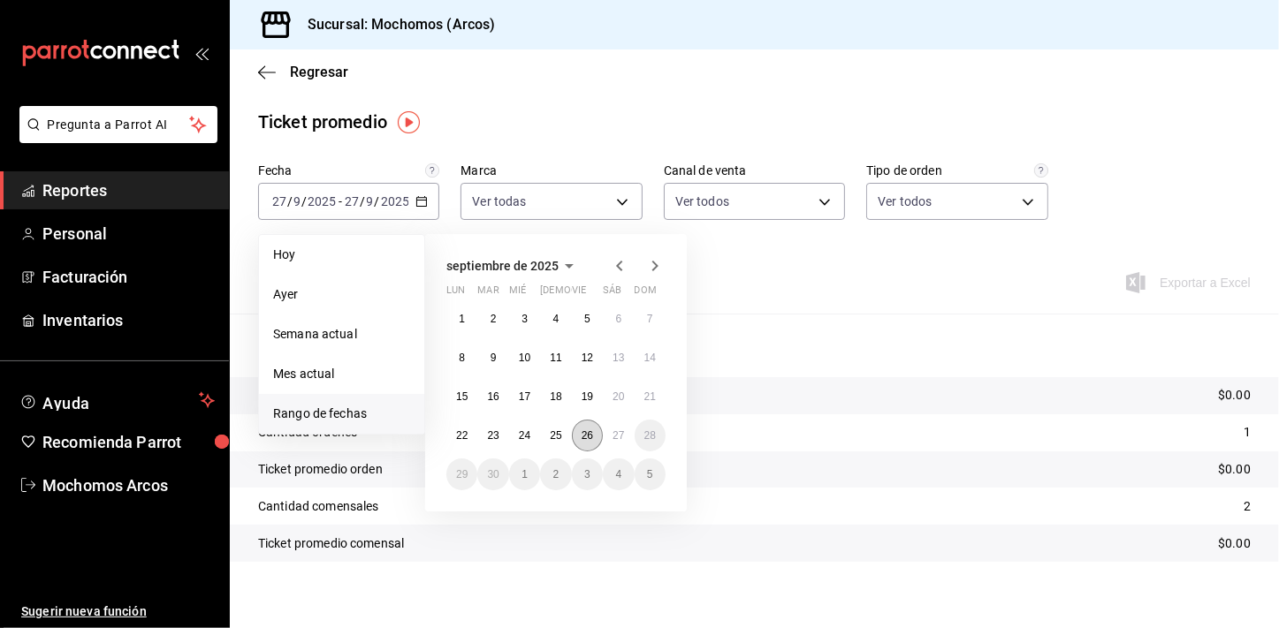
click at [584, 433] on abbr "26" at bounding box center [587, 436] width 11 height 12
click at [603, 436] on button "27" at bounding box center [618, 436] width 31 height 32
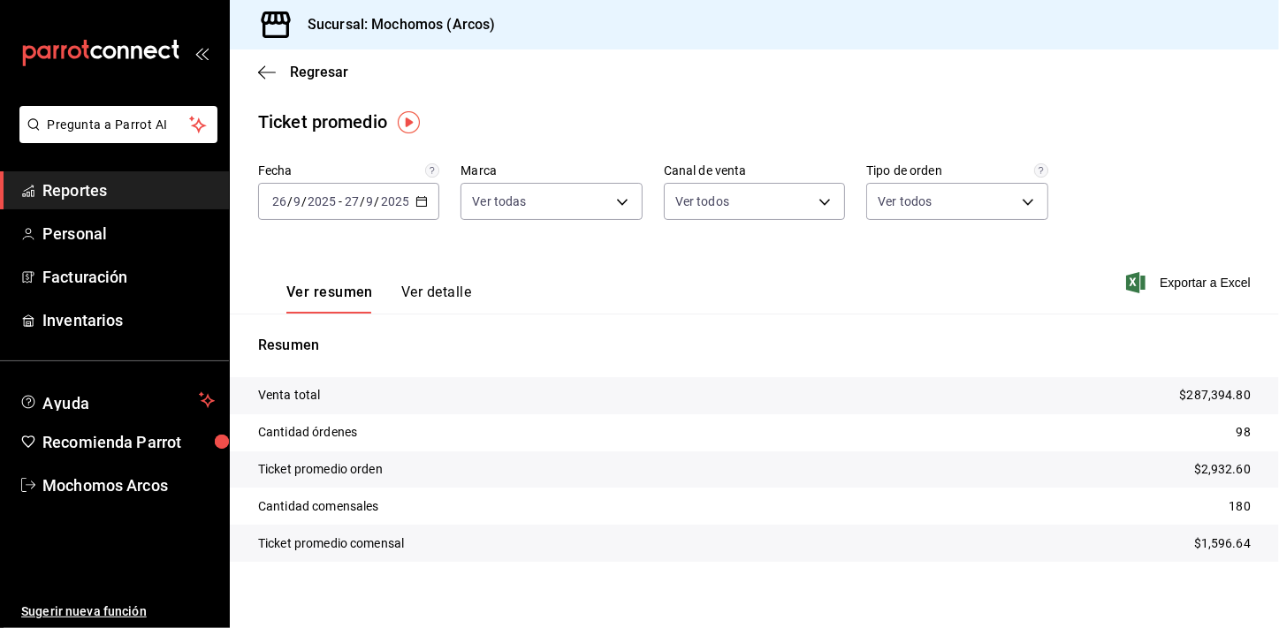
scroll to position [11, 0]
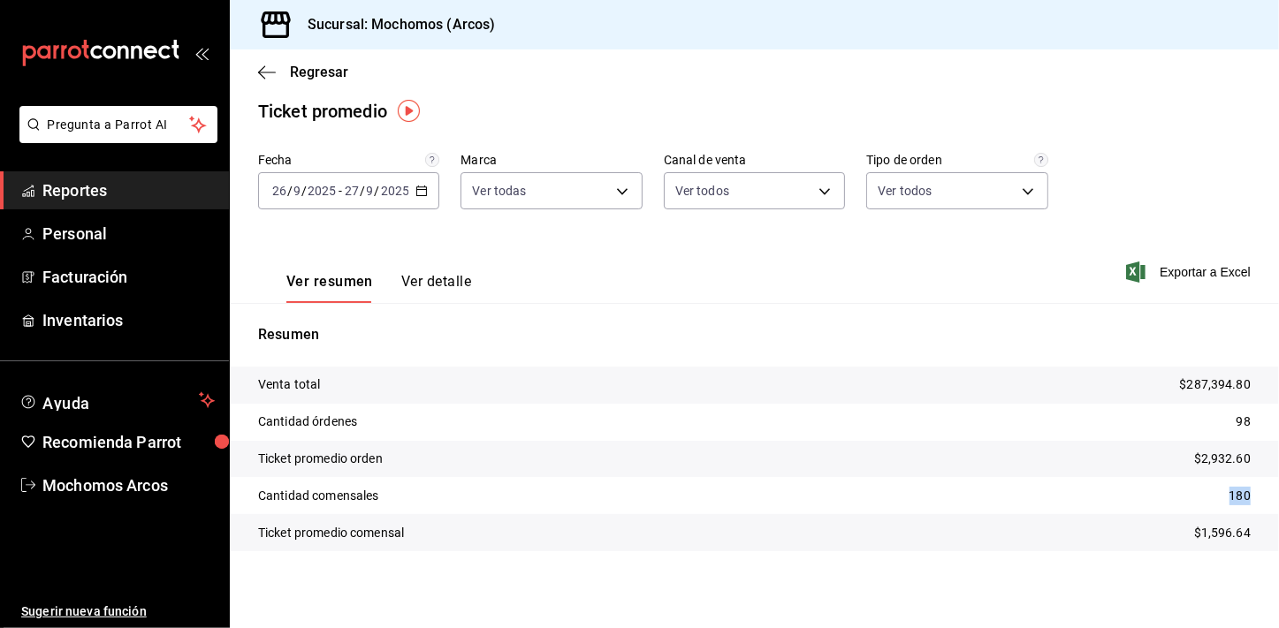
drag, startPoint x: 1217, startPoint y: 495, endPoint x: 1250, endPoint y: 502, distance: 33.5
click at [1250, 502] on tr "Cantidad comensales 180" at bounding box center [754, 495] width 1049 height 37
click at [118, 194] on span "Reportes" at bounding box center [128, 191] width 172 height 24
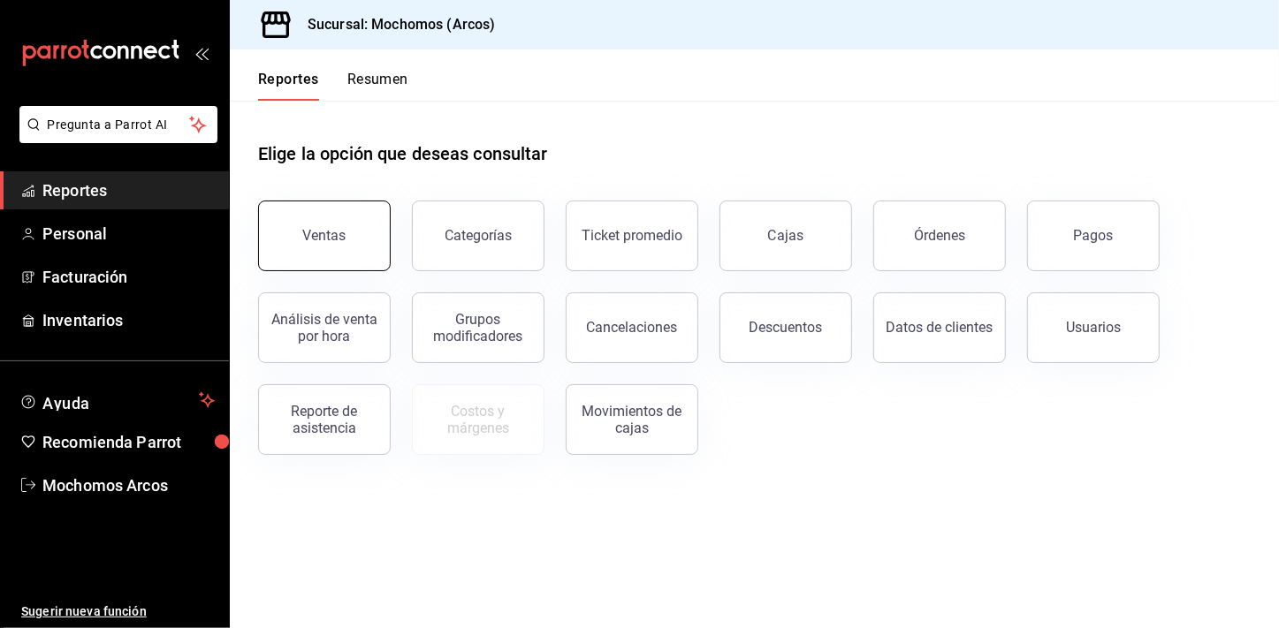
click at [311, 240] on div "Ventas" at bounding box center [324, 235] width 43 height 17
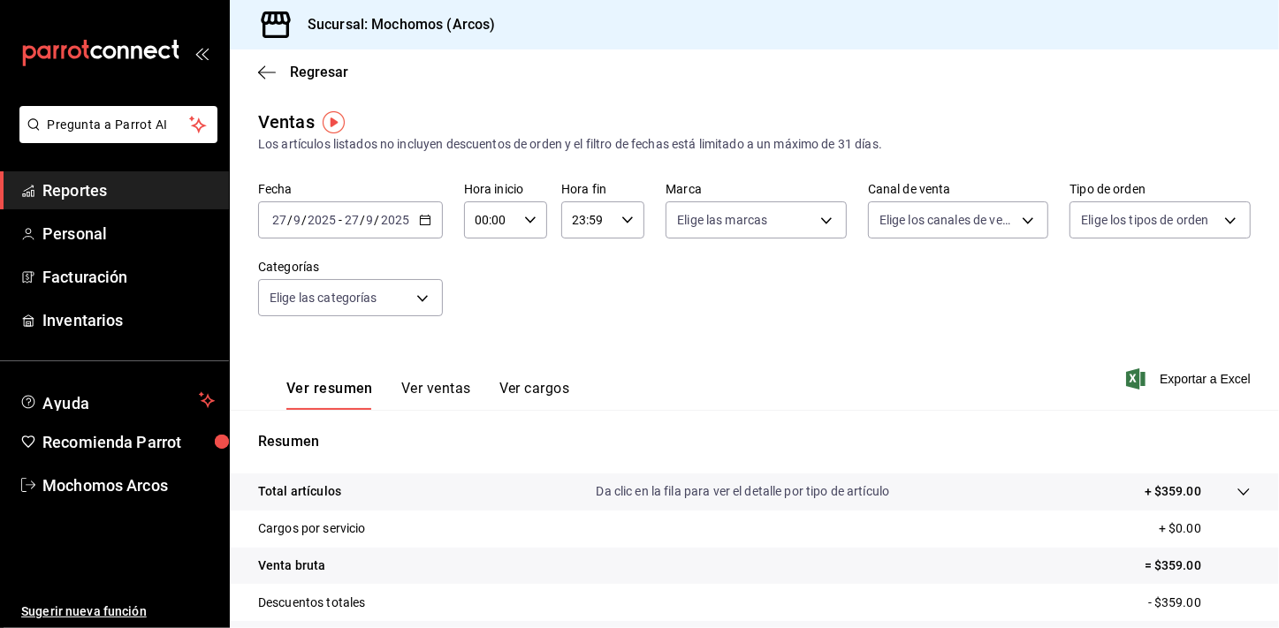
click at [421, 222] on icon "button" at bounding box center [425, 220] width 12 height 12
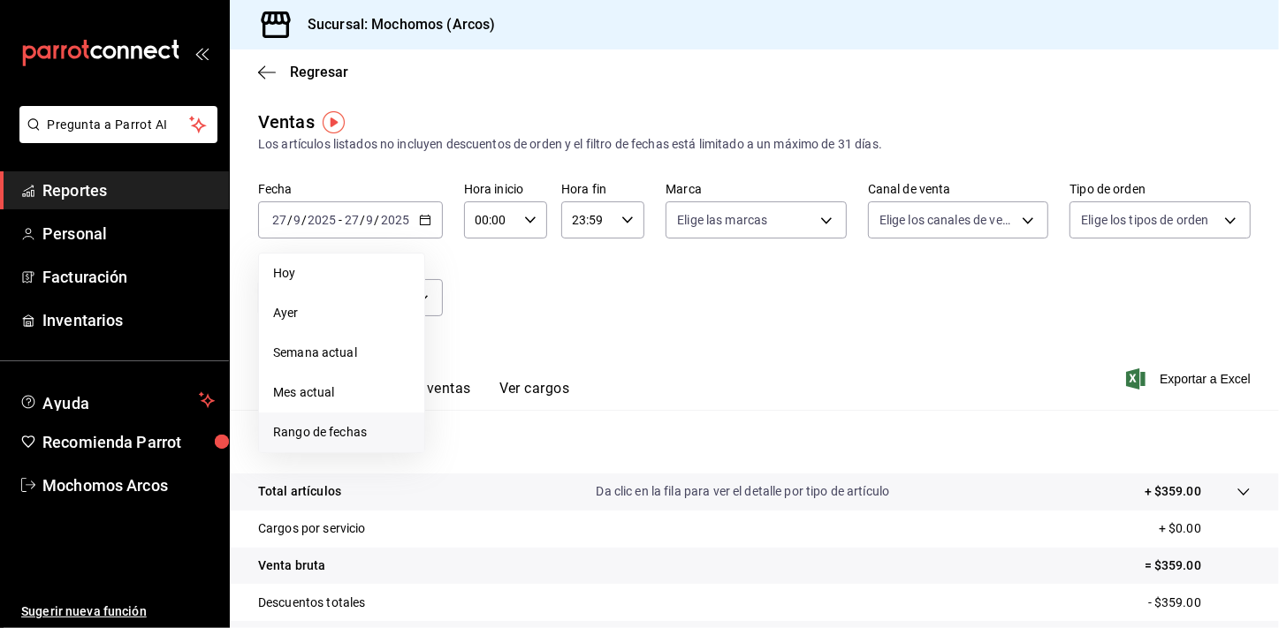
click at [345, 420] on li "Rango de fechas" at bounding box center [341, 433] width 165 height 40
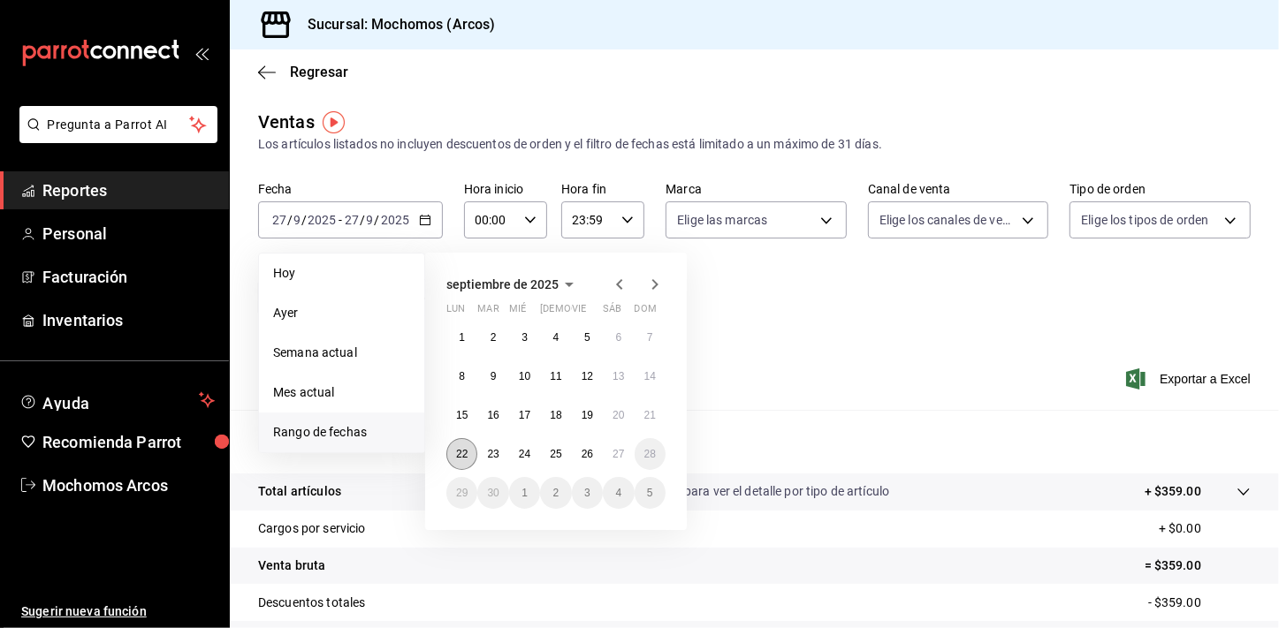
click at [460, 448] on abbr "22" at bounding box center [461, 454] width 11 height 12
click at [618, 453] on abbr "27" at bounding box center [618, 454] width 11 height 12
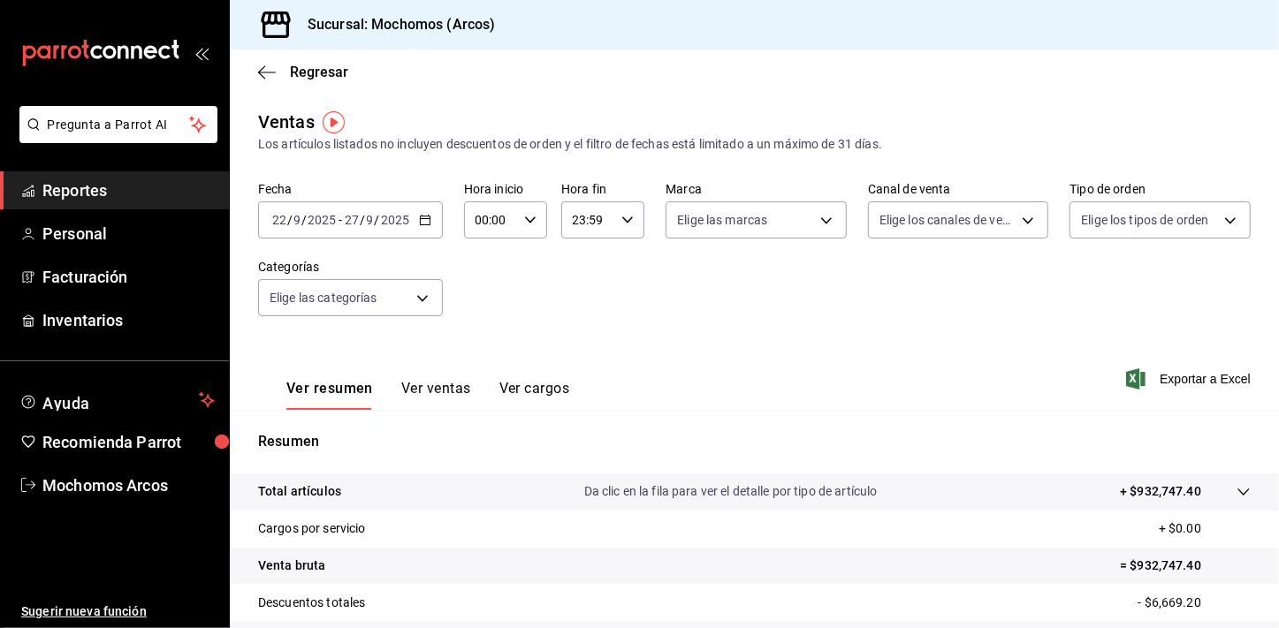
click at [525, 218] on \(Stroke\) "button" at bounding box center [530, 220] width 11 height 6
click at [487, 354] on span "02" at bounding box center [482, 350] width 13 height 14
type input "02:00"
click at [487, 354] on span "05" at bounding box center [482, 349] width 13 height 14
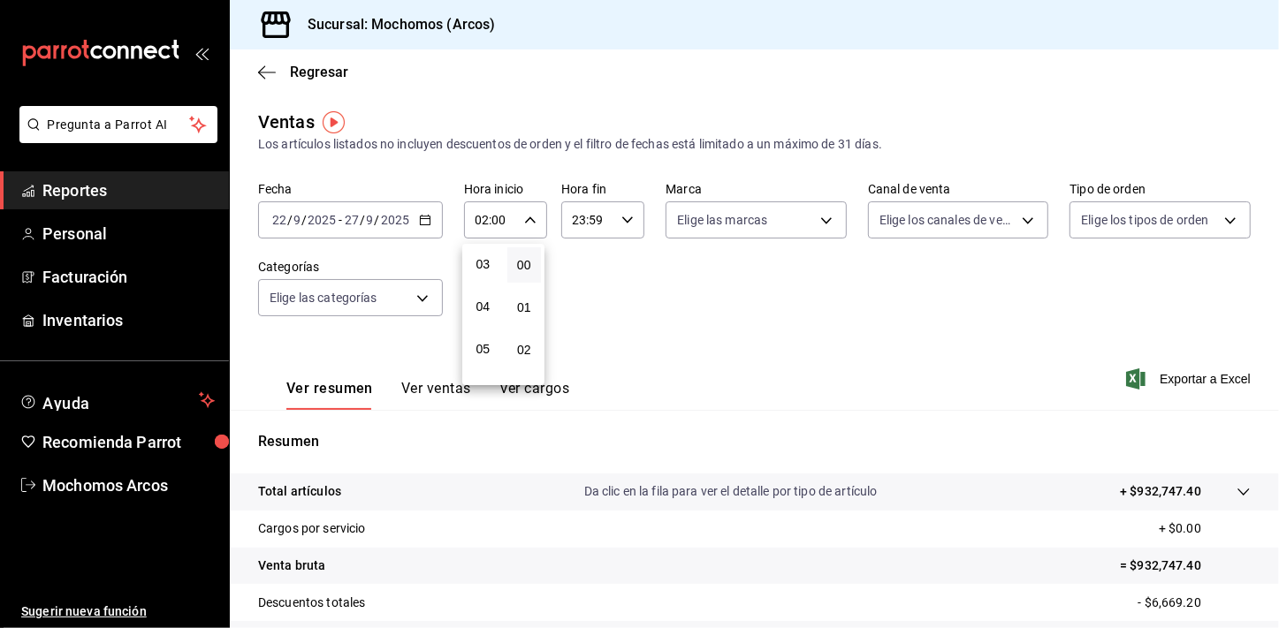
type input "05:00"
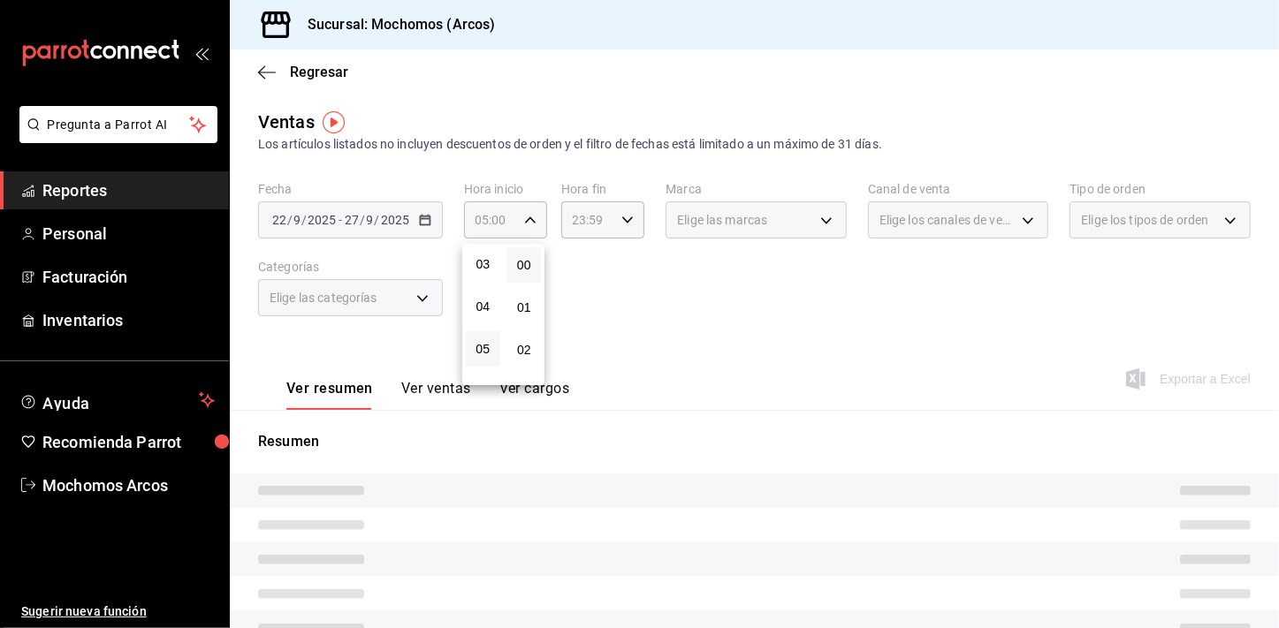
click at [683, 298] on div at bounding box center [639, 314] width 1279 height 628
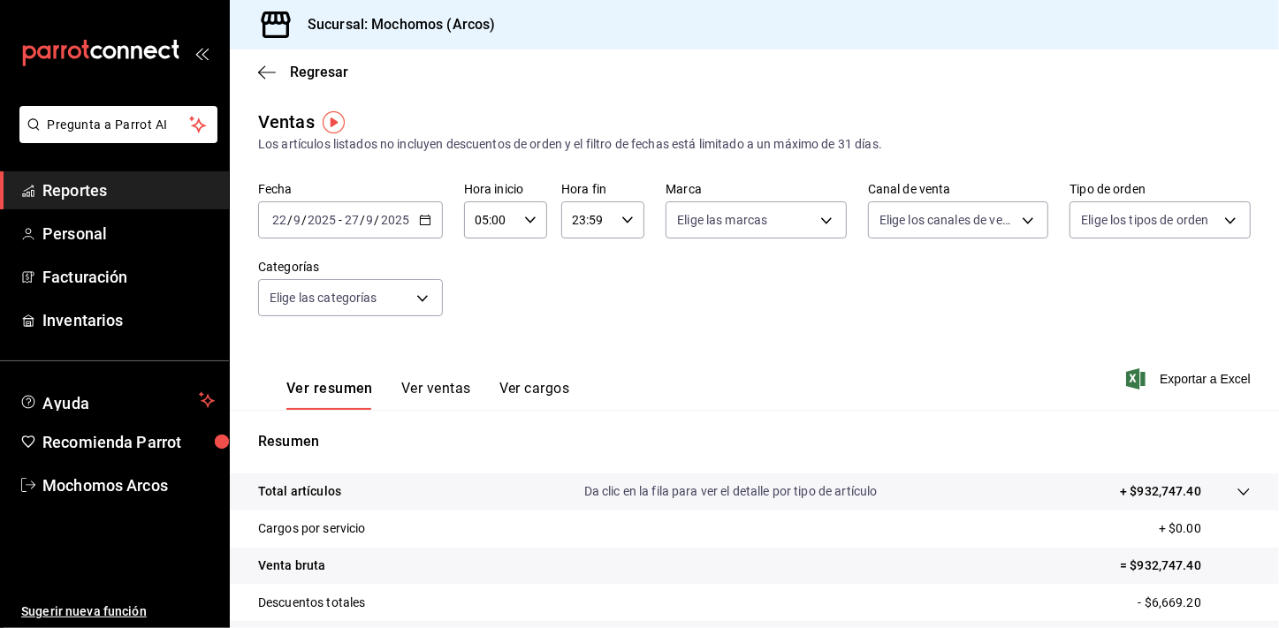
click at [628, 223] on icon "button" at bounding box center [627, 220] width 12 height 12
click at [583, 272] on span "21" at bounding box center [579, 279] width 13 height 14
type input "21:59"
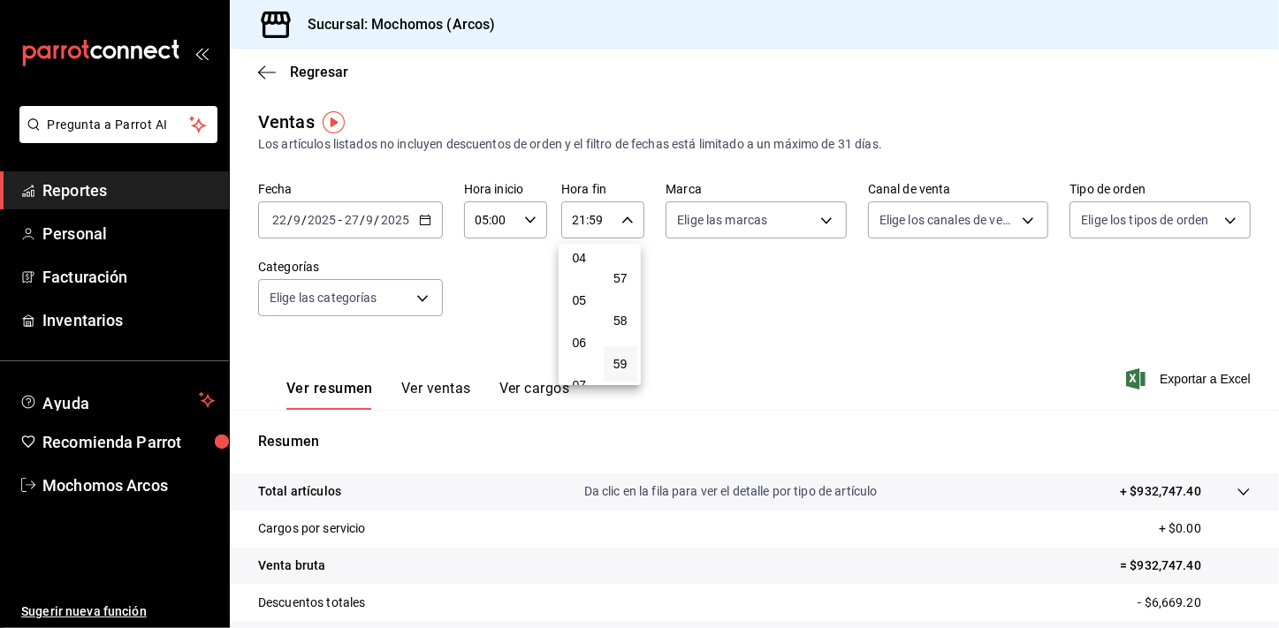
click at [583, 272] on button "04" at bounding box center [579, 257] width 34 height 35
type input "04:59"
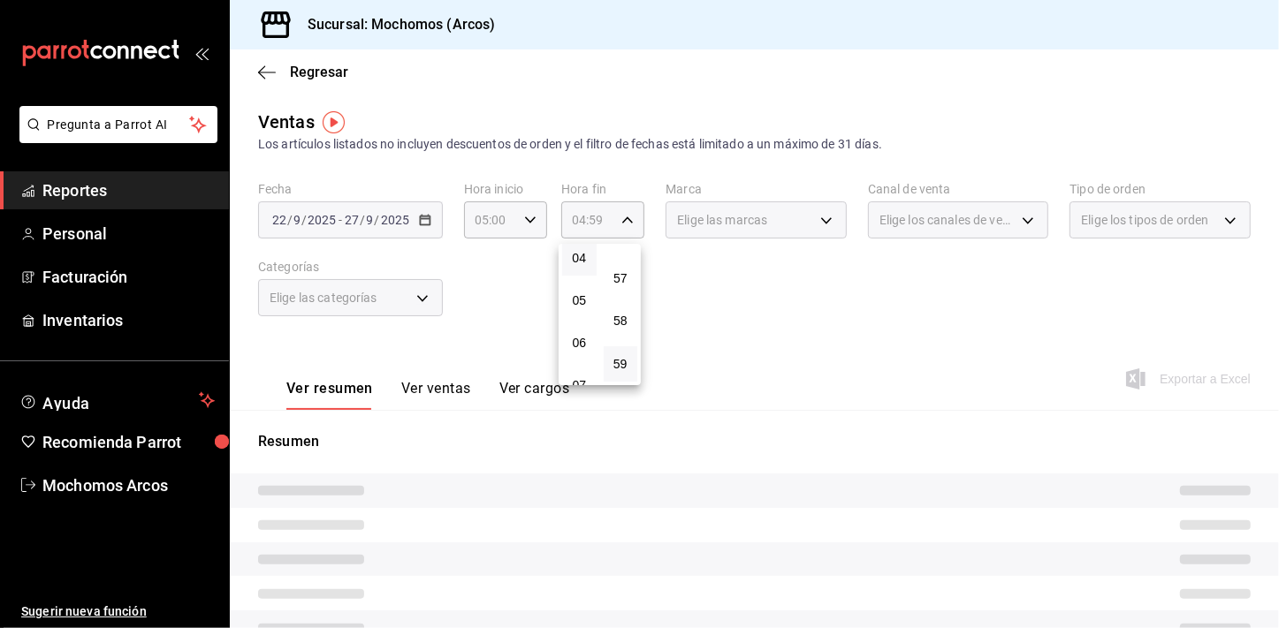
click at [773, 333] on div at bounding box center [639, 314] width 1279 height 628
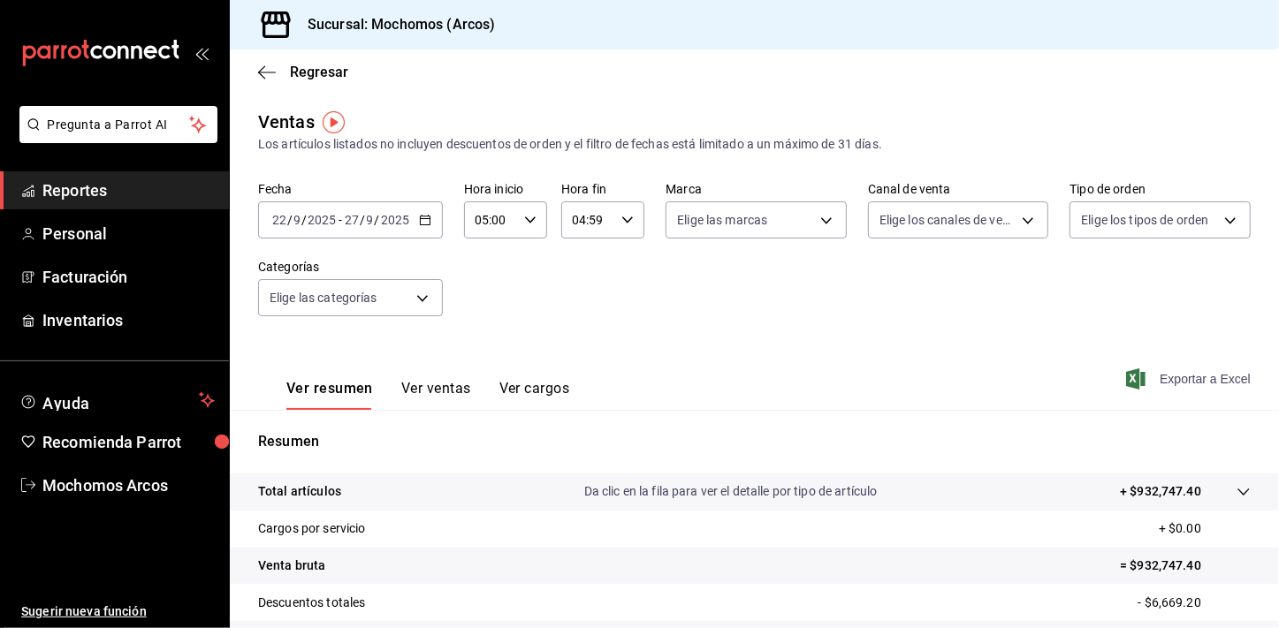
click at [1160, 370] on span "Exportar a Excel" at bounding box center [1190, 379] width 121 height 21
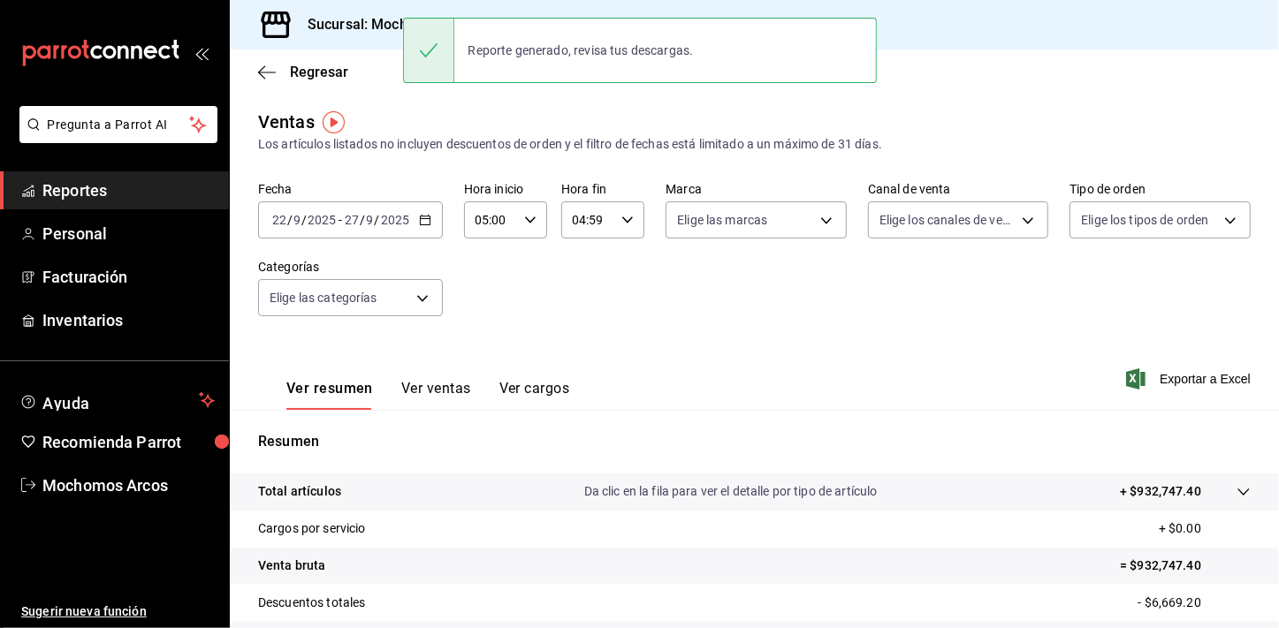
click at [1035, 272] on div "Fecha 2025-09-22 22 / 9 / 2025 - 2025-09-27 27 / 9 / 2025 Hora inicio 05:00 Hor…" at bounding box center [754, 260] width 993 height 156
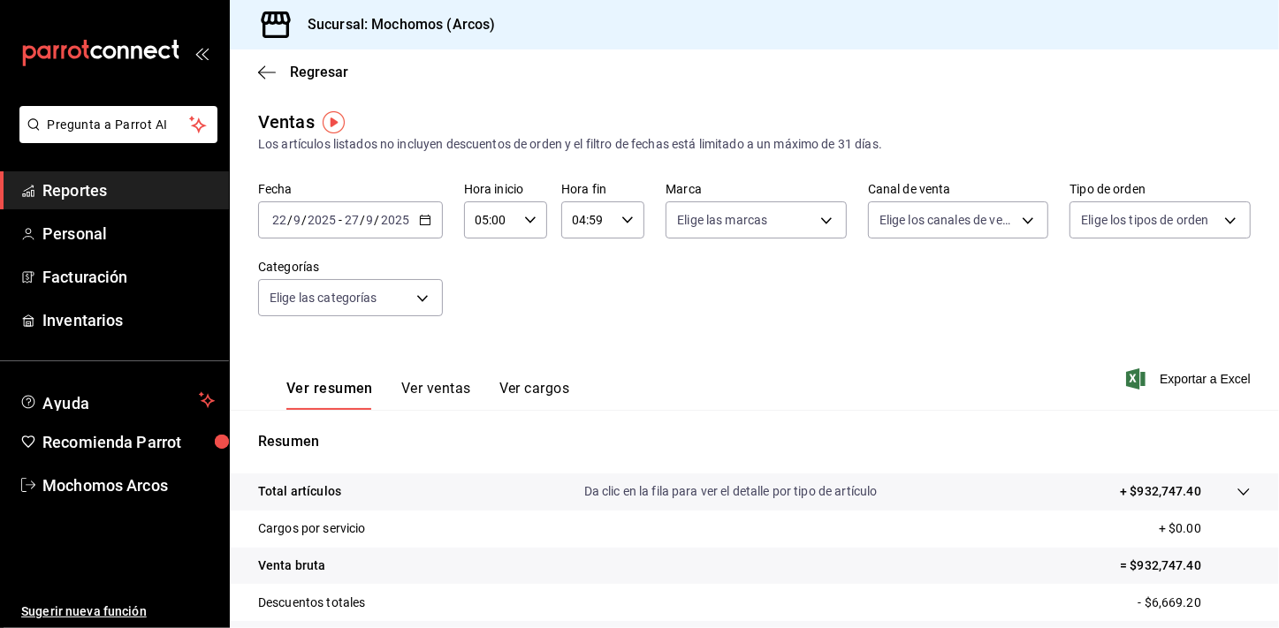
click at [676, 361] on div "Ver resumen Ver ventas Ver cargos Exportar a Excel" at bounding box center [754, 374] width 1049 height 72
click at [667, 328] on div "Fecha 2025-09-22 22 / 9 / 2025 - 2025-09-27 27 / 9 / 2025 Hora inicio 05:00 Hor…" at bounding box center [754, 260] width 993 height 156
click at [806, 348] on div "Ver resumen Ver ventas Ver cargos Exportar a Excel" at bounding box center [754, 374] width 1049 height 72
